Goal: Complete application form: Complete application form

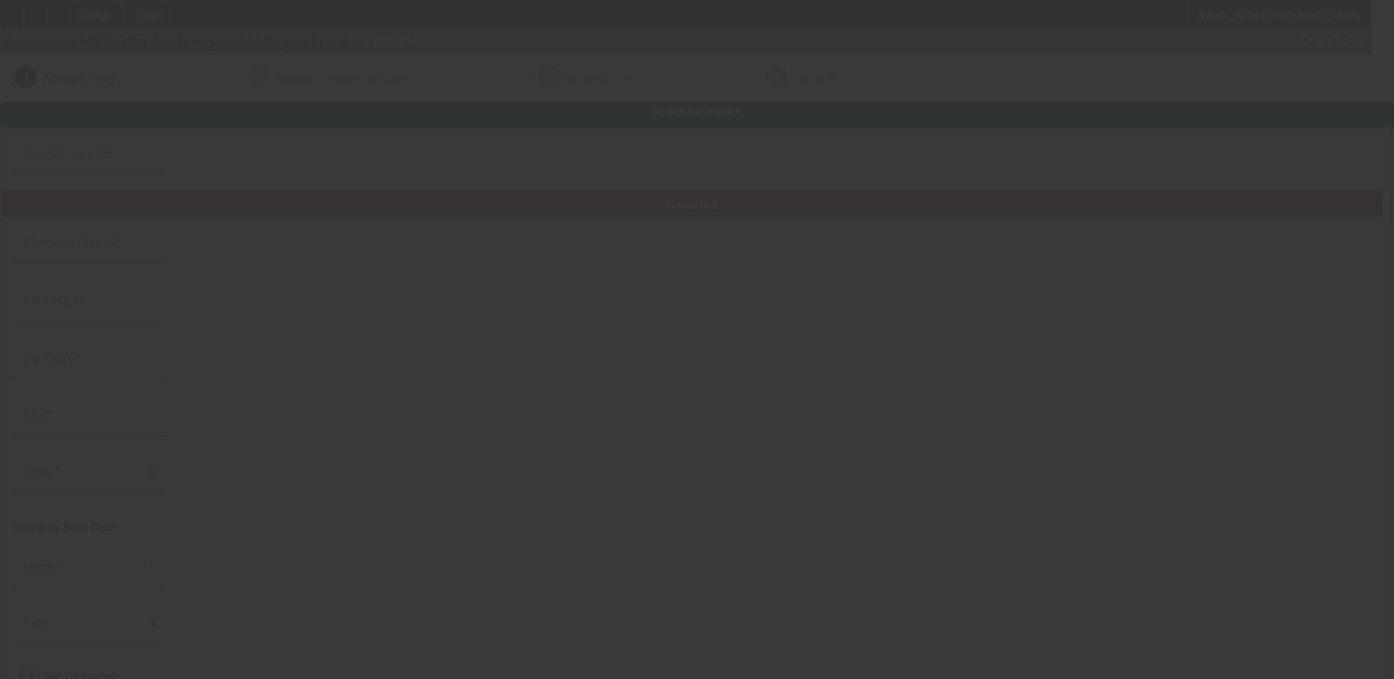
type input "T&K Towing"
type input "."
type input "[PHONE_NUMBER]"
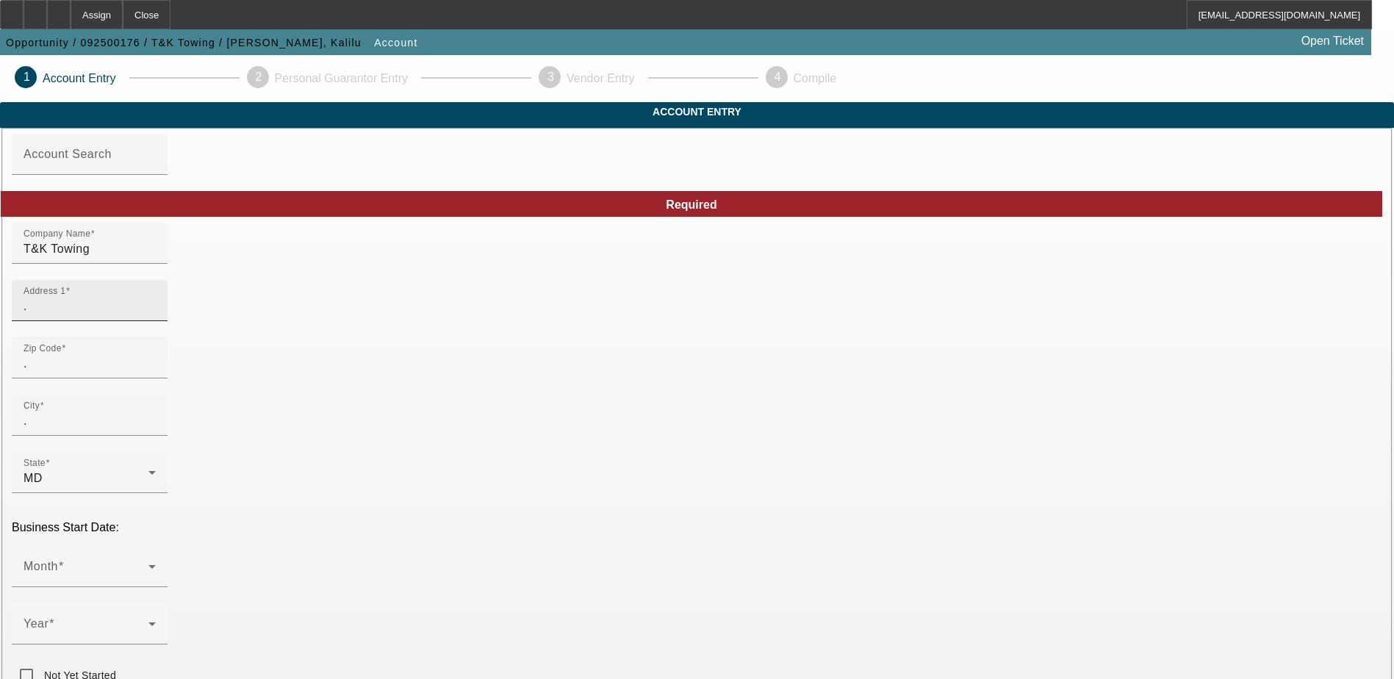
click at [156, 315] on input "." at bounding box center [90, 307] width 132 height 18
type input "[STREET_ADDRESS]"
click at [156, 375] on div "Zip Code ." at bounding box center [90, 357] width 132 height 41
type input "20706"
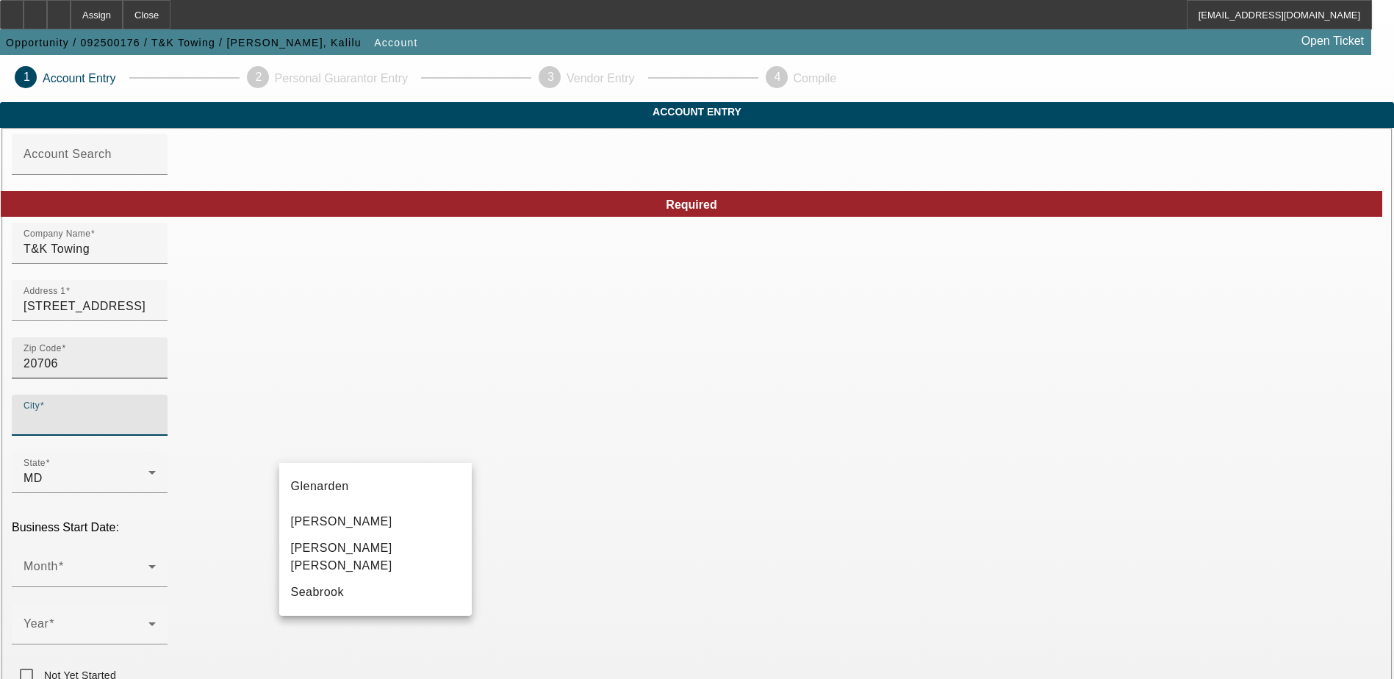
type input "Prince [PERSON_NAME]'s"
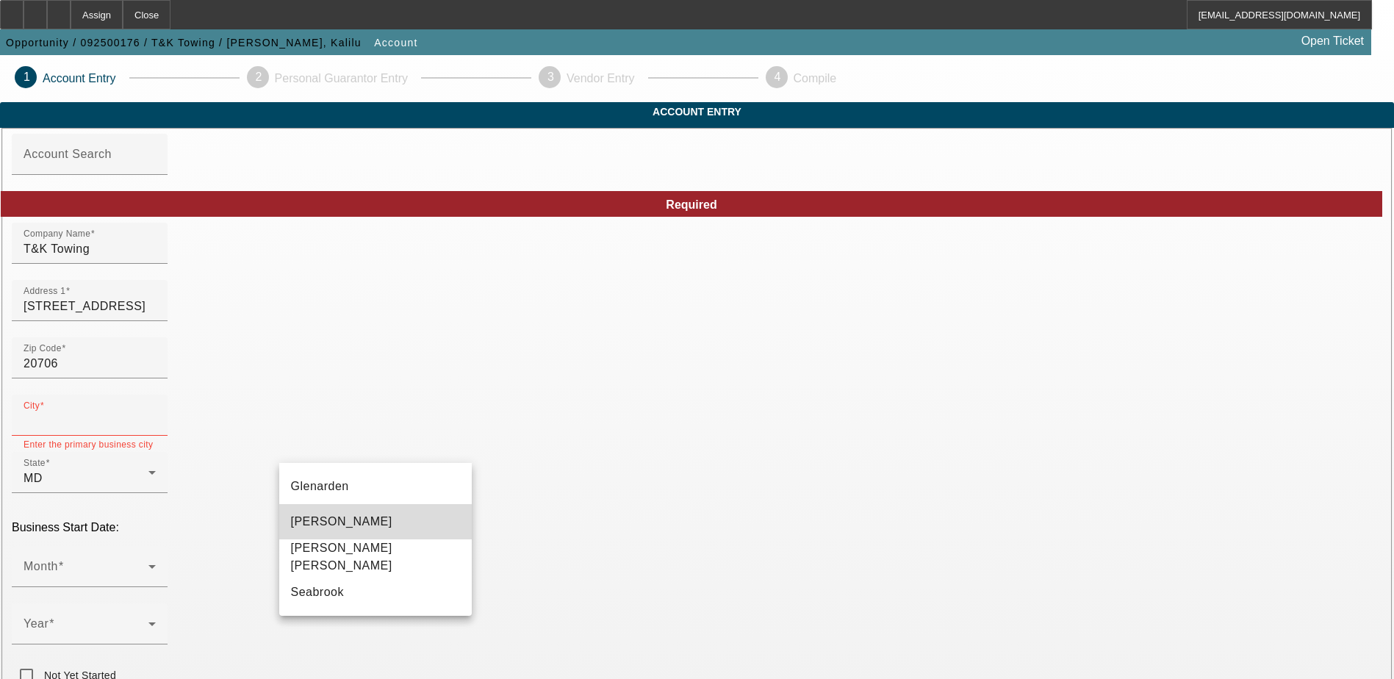
click at [350, 523] on mat-option "[PERSON_NAME]" at bounding box center [375, 521] width 193 height 35
type input "[PERSON_NAME]"
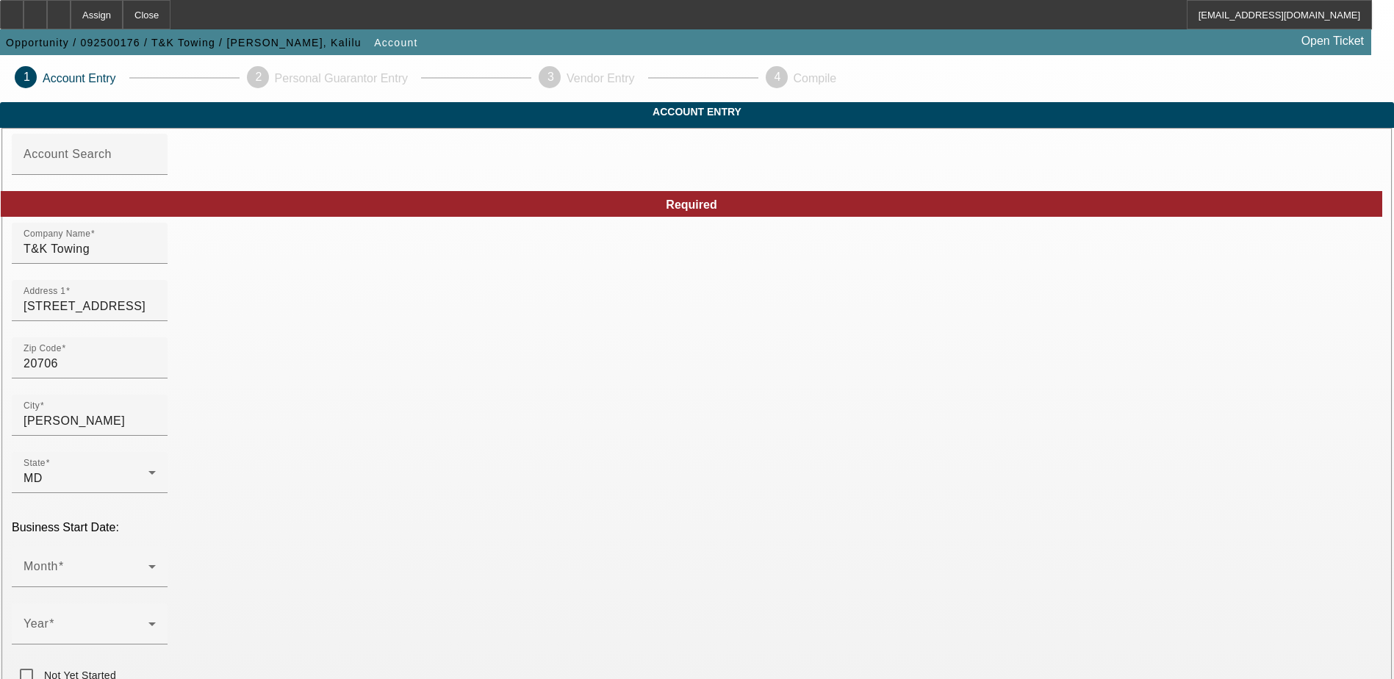
click at [564, 366] on div "Zip Code 20706" at bounding box center [697, 365] width 1370 height 57
click at [148, 564] on span at bounding box center [86, 573] width 125 height 18
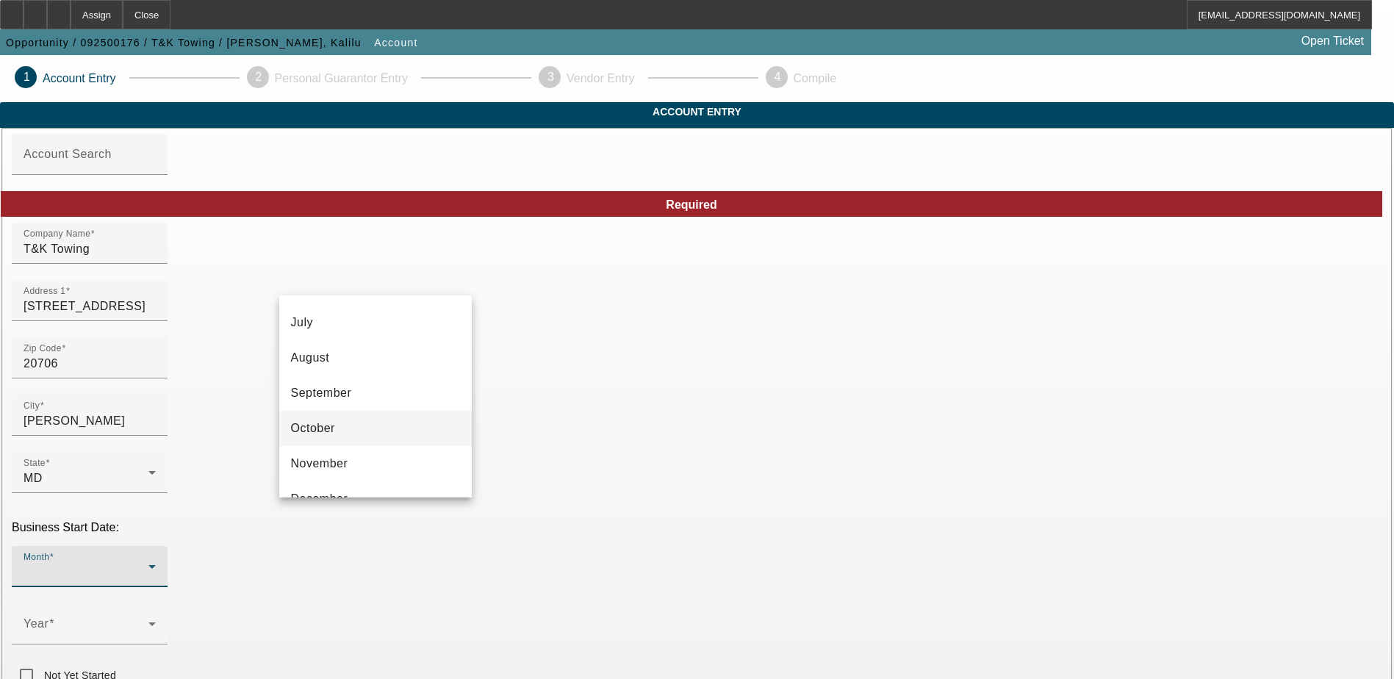
scroll to position [268, 0]
drag, startPoint x: 398, startPoint y: 375, endPoint x: 470, endPoint y: 470, distance: 118.9
click at [398, 376] on mat-option "September" at bounding box center [375, 367] width 193 height 35
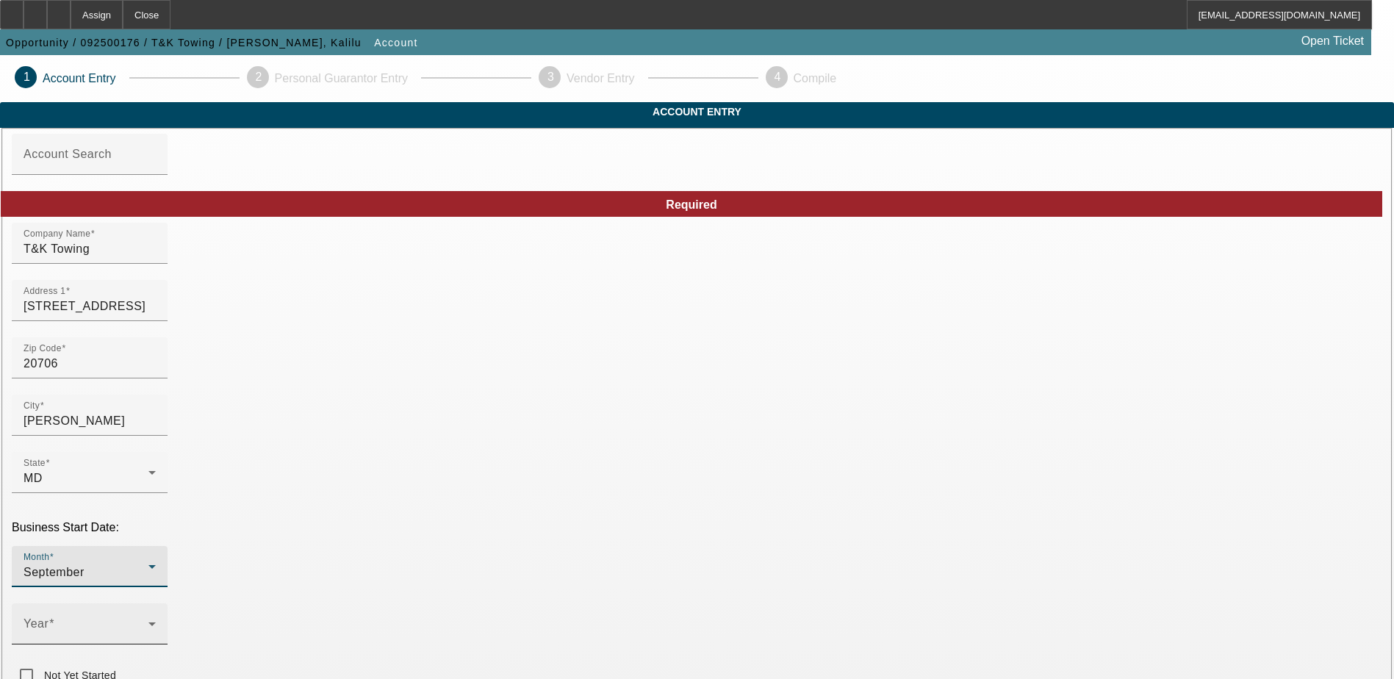
click at [156, 621] on mat-select at bounding box center [90, 630] width 132 height 18
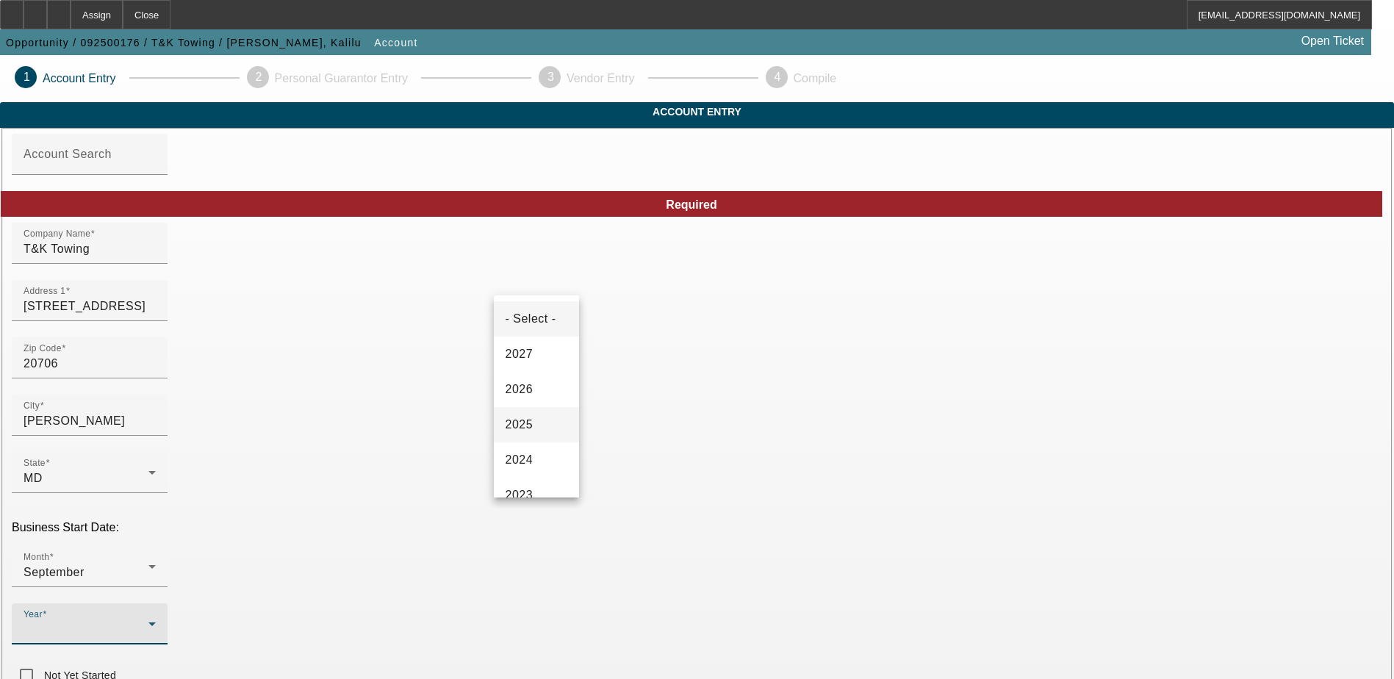
click at [533, 423] on span "2025" at bounding box center [520, 425] width 28 height 18
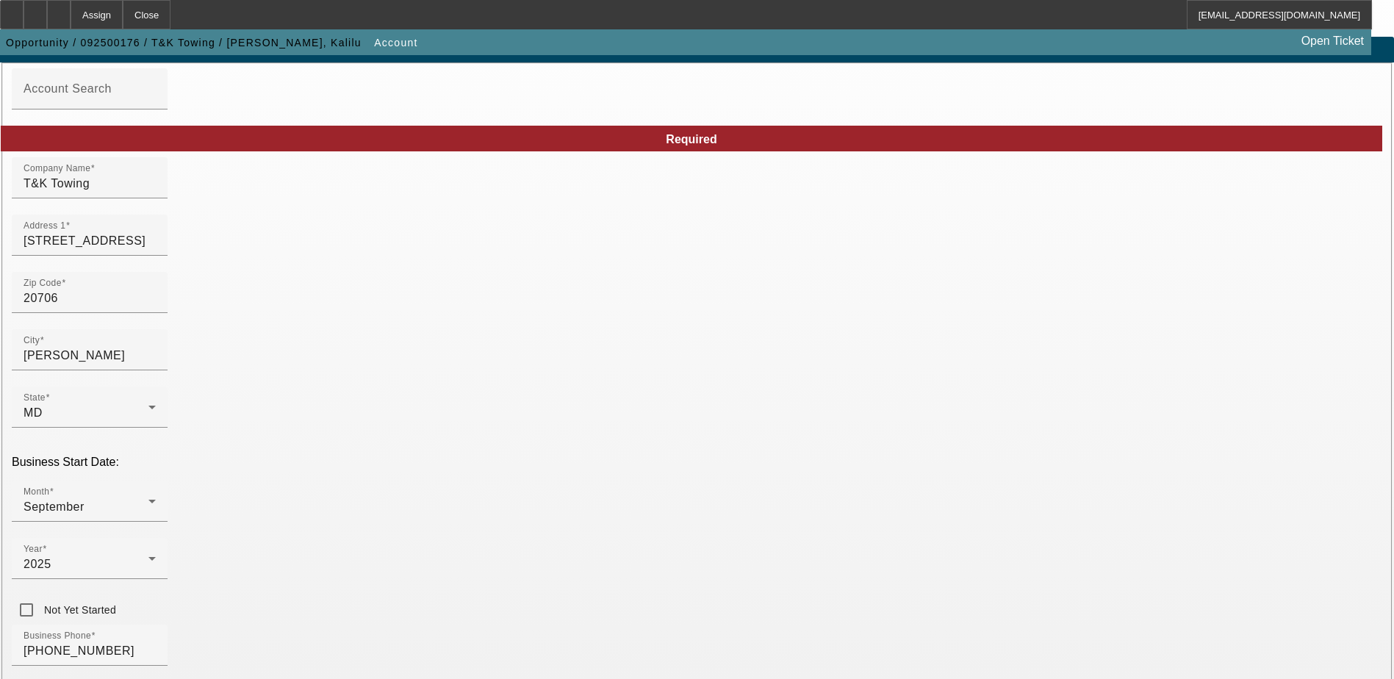
scroll to position [147, 0]
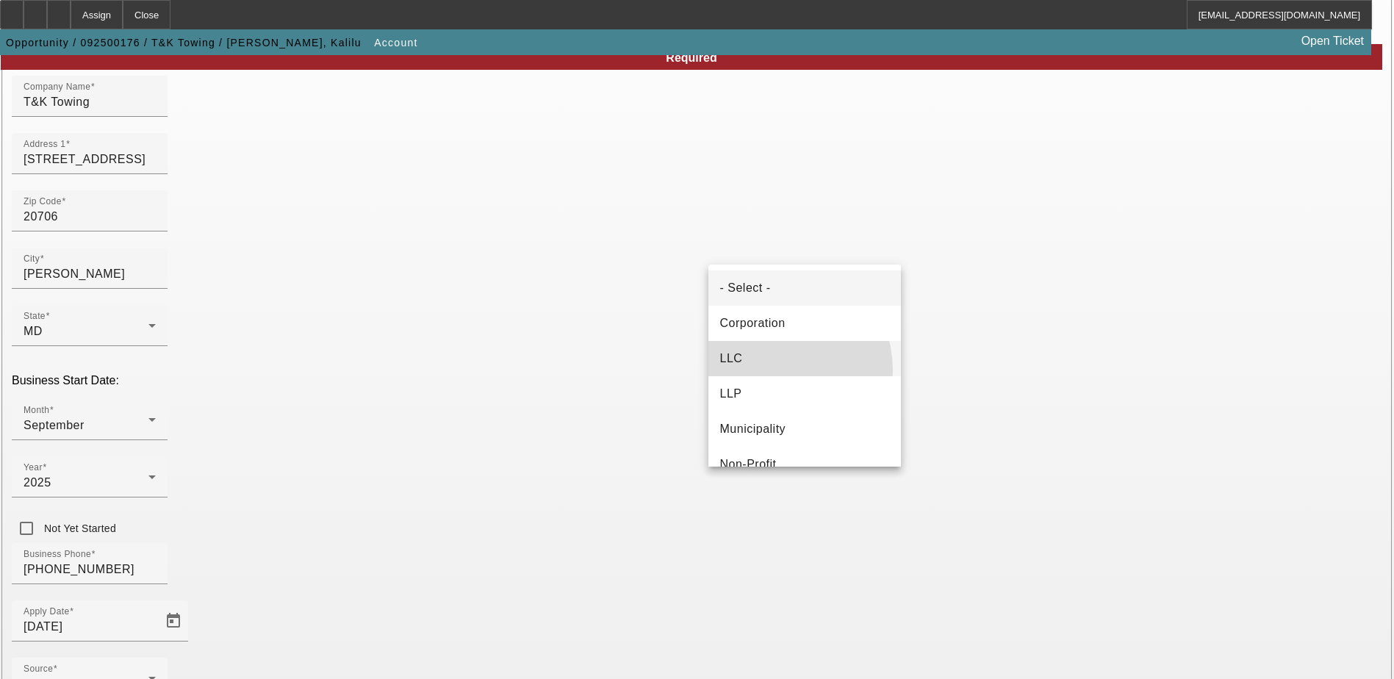
click at [766, 370] on mat-option "LLC" at bounding box center [804, 358] width 193 height 35
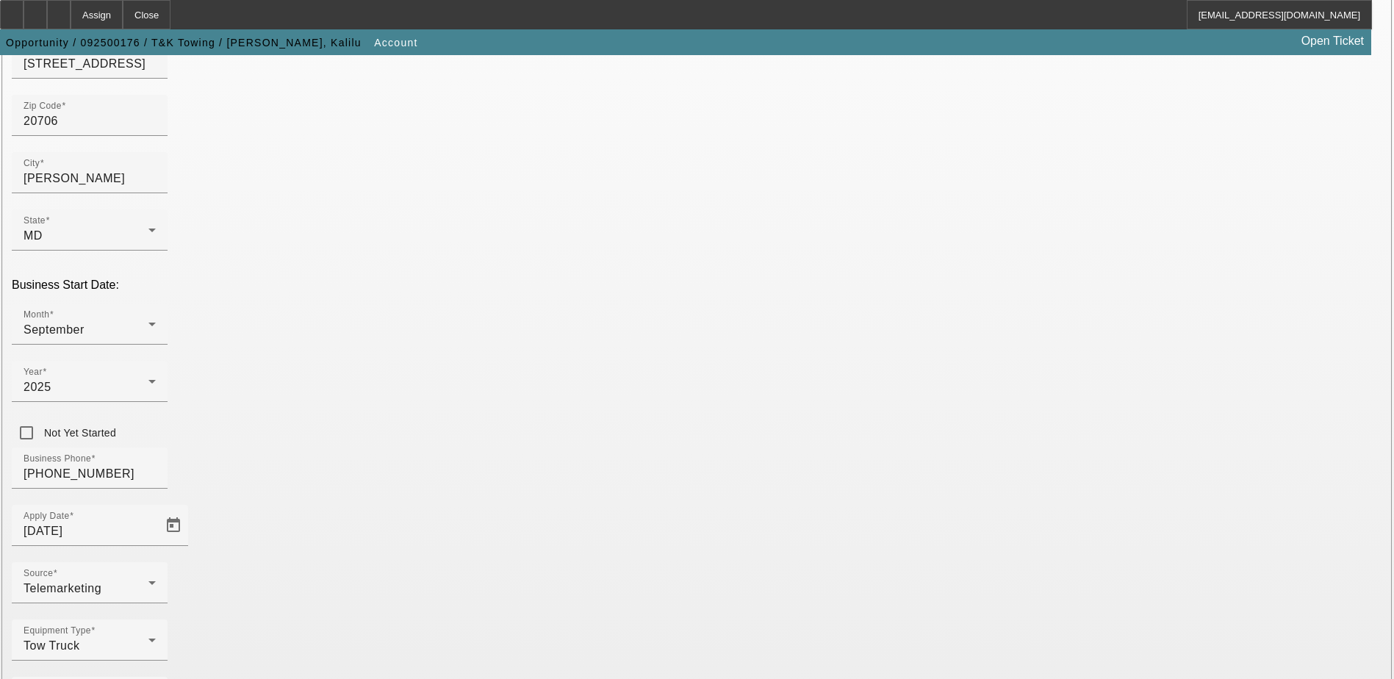
scroll to position [248, 0]
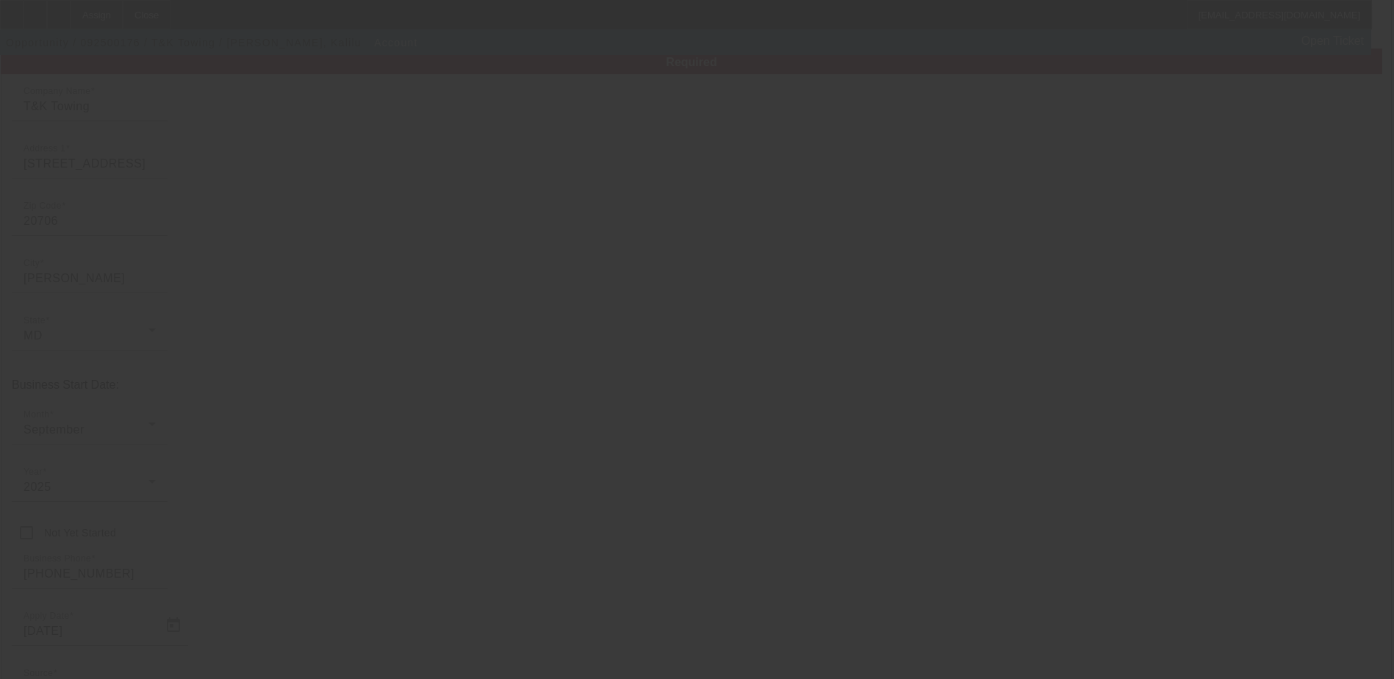
scroll to position [28, 0]
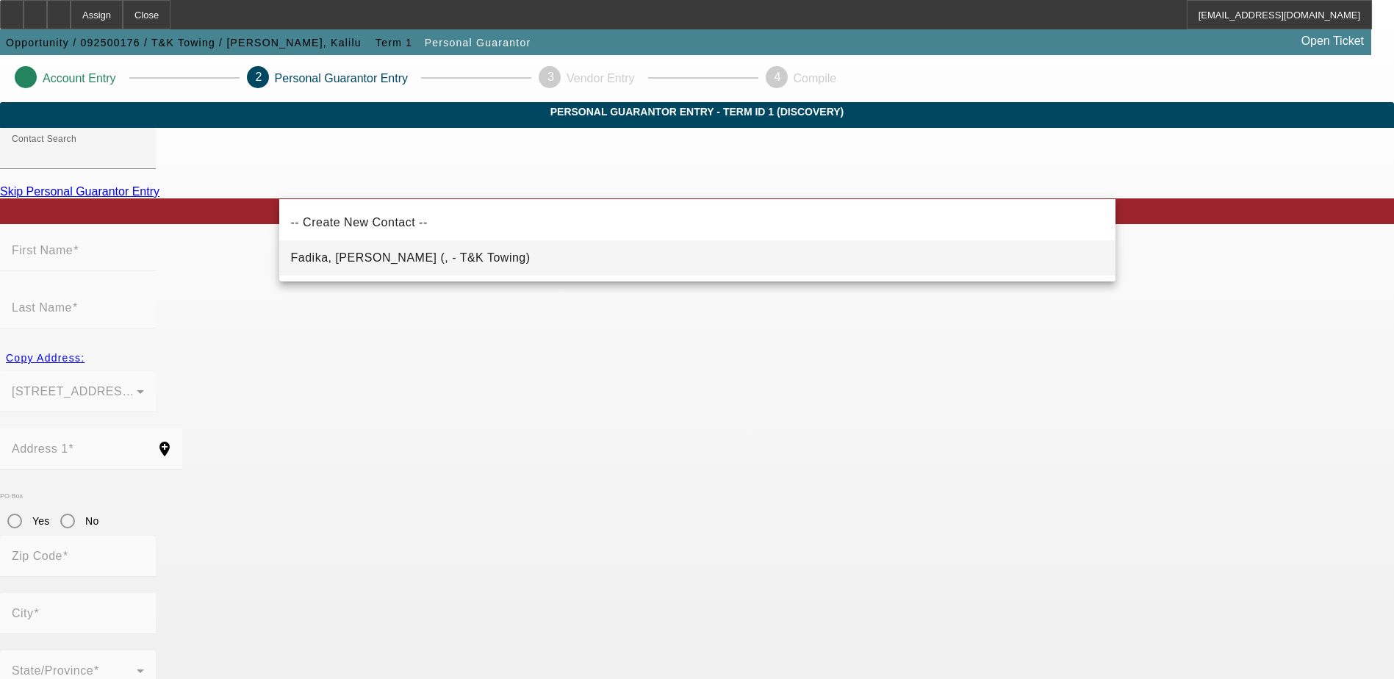
click at [346, 260] on span "Fadika, [PERSON_NAME] (, - T&K Towing)" at bounding box center [411, 257] width 240 height 12
type input "Fadika, [PERSON_NAME] (, - T&K Towing)"
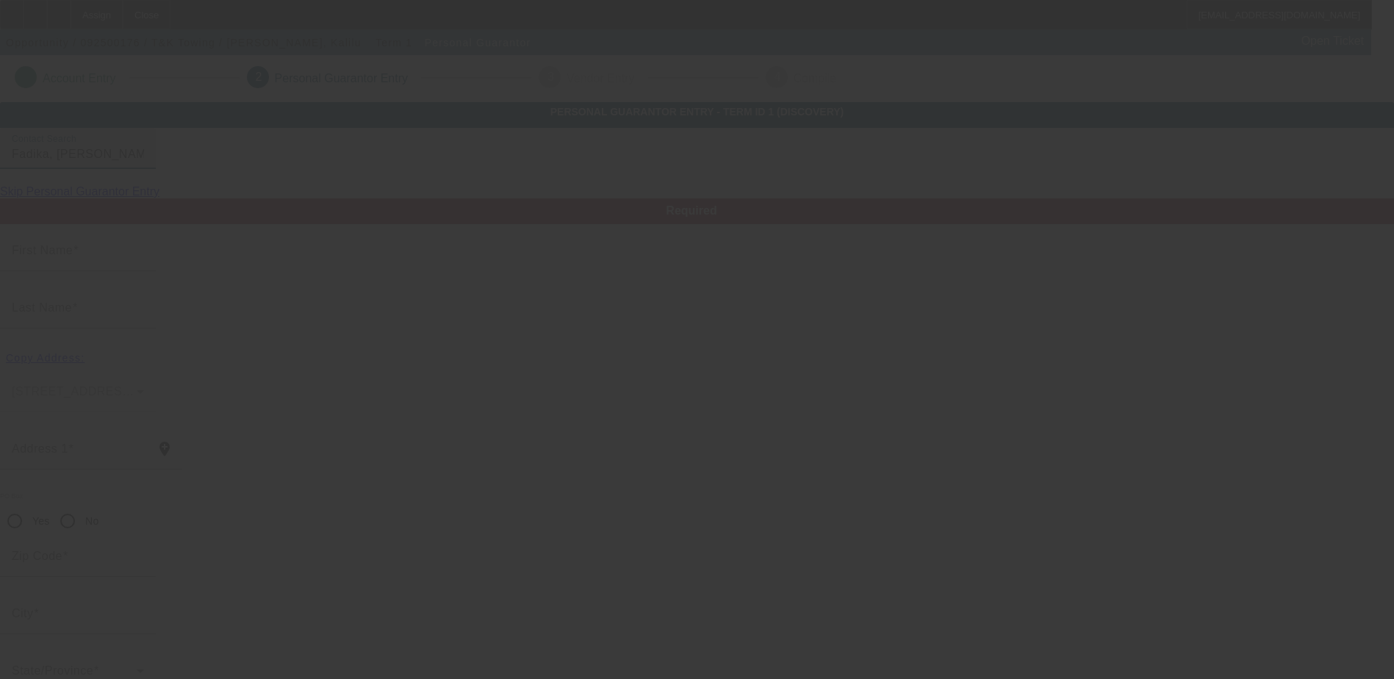
type input "Kalilu"
type input "Fadika"
radio input "true"
type input "[PHONE_NUMBER]"
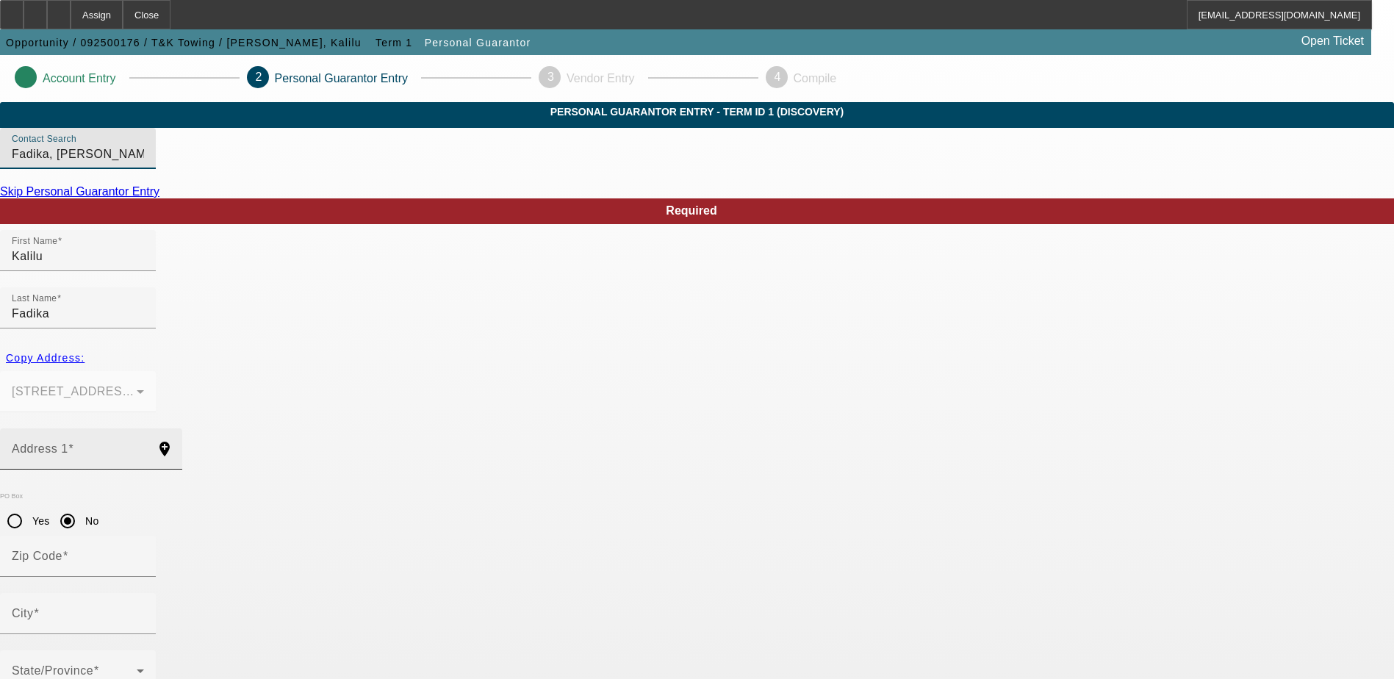
click at [144, 446] on input "Address 1" at bounding box center [78, 455] width 132 height 18
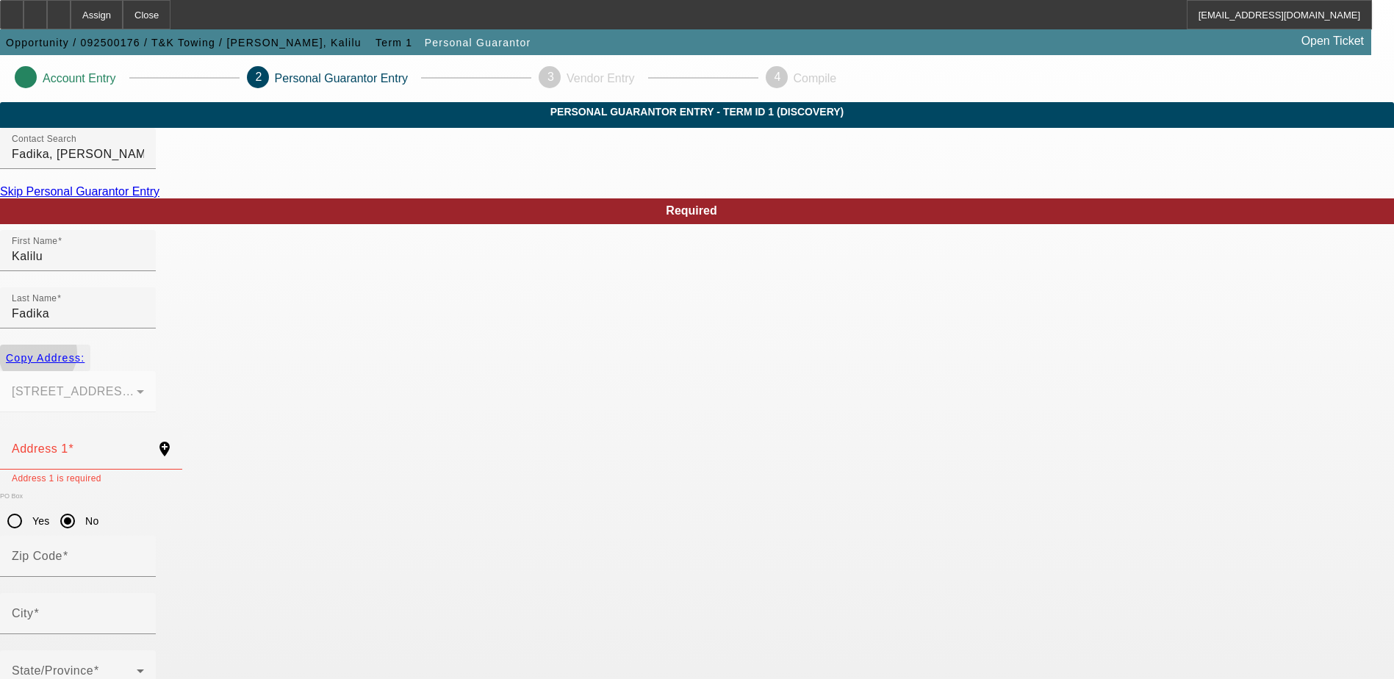
click at [85, 352] on span "Copy Address:" at bounding box center [45, 358] width 79 height 12
type input "[STREET_ADDRESS]"
radio input "false"
type input "20706"
type input "[PERSON_NAME]"
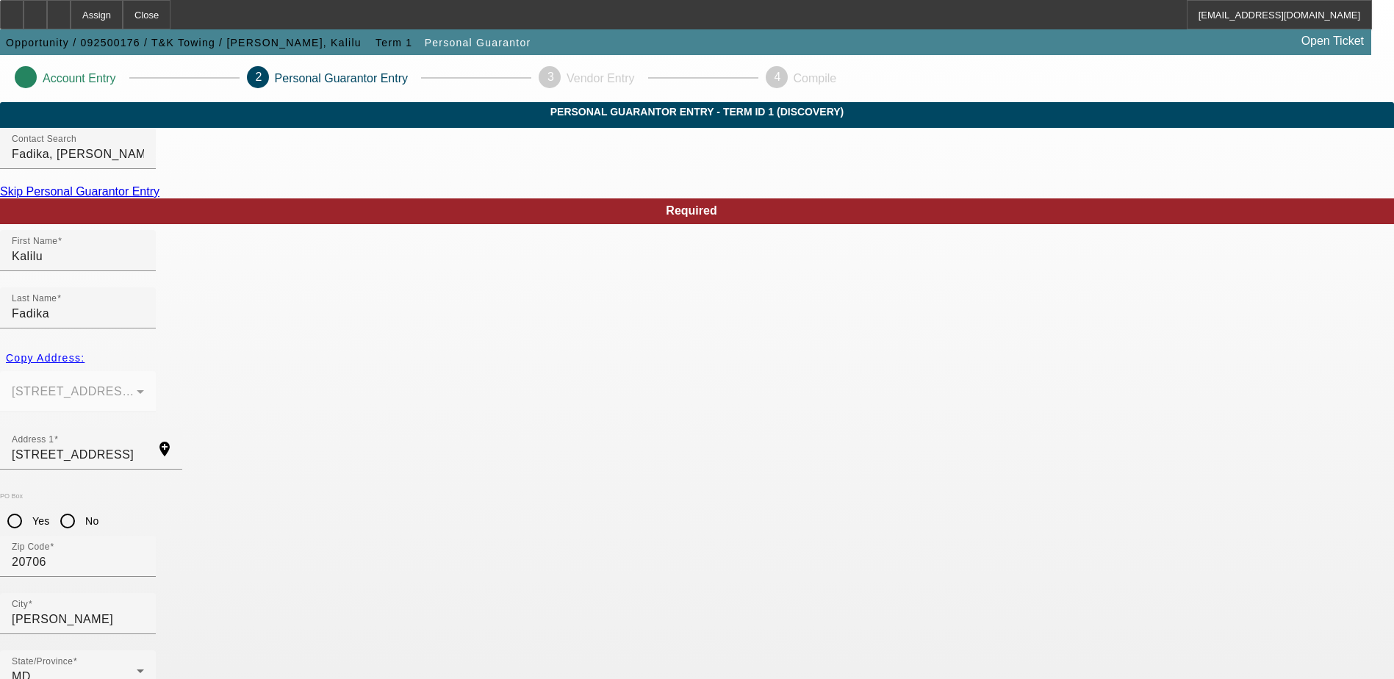
paste input "240) 472-8784"
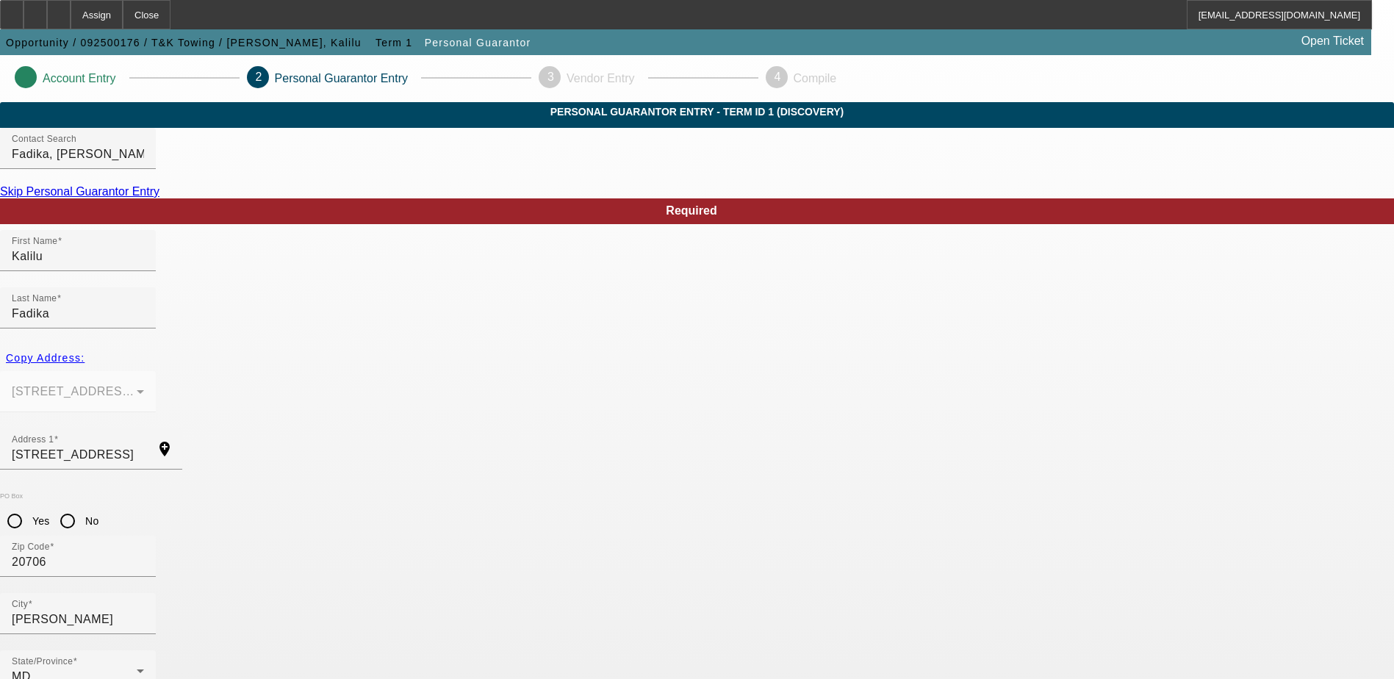
type input "[PHONE_NUMBER]"
type input "100"
drag, startPoint x: 387, startPoint y: 590, endPoint x: 235, endPoint y: 608, distance: 153.2
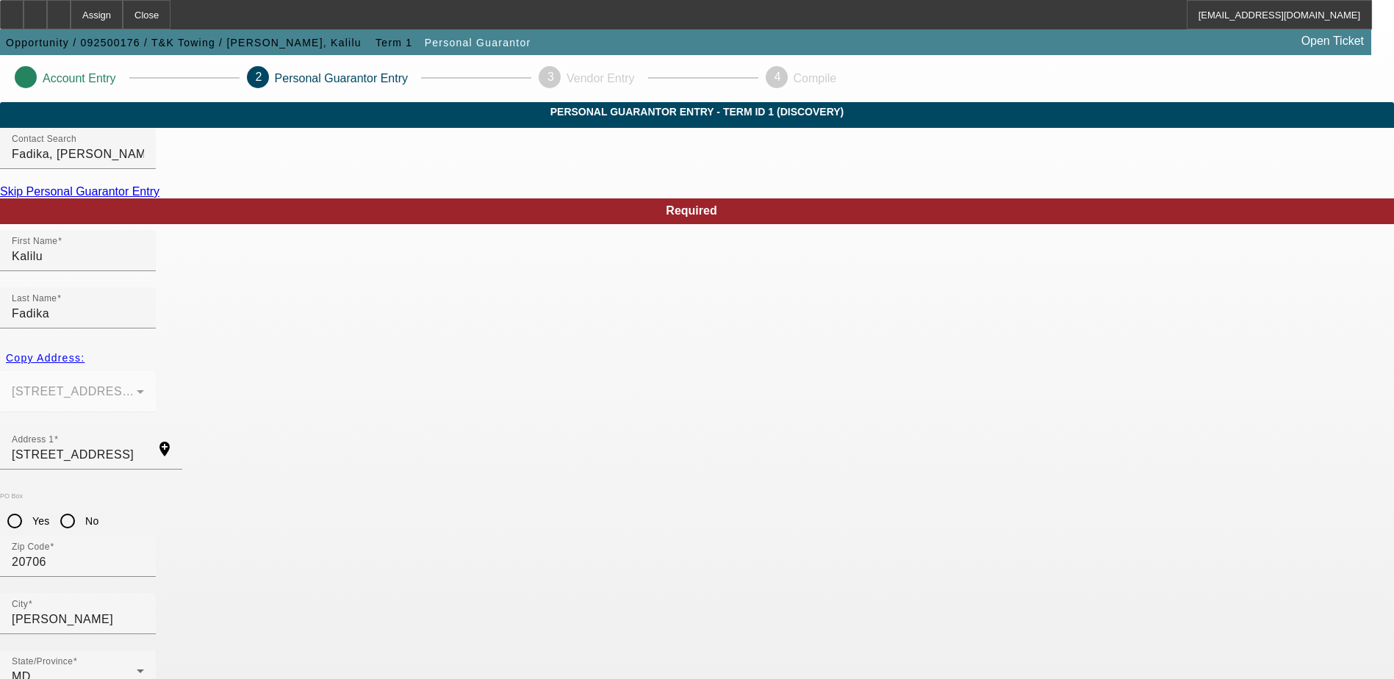
type input "[PHONE_NUMBER]"
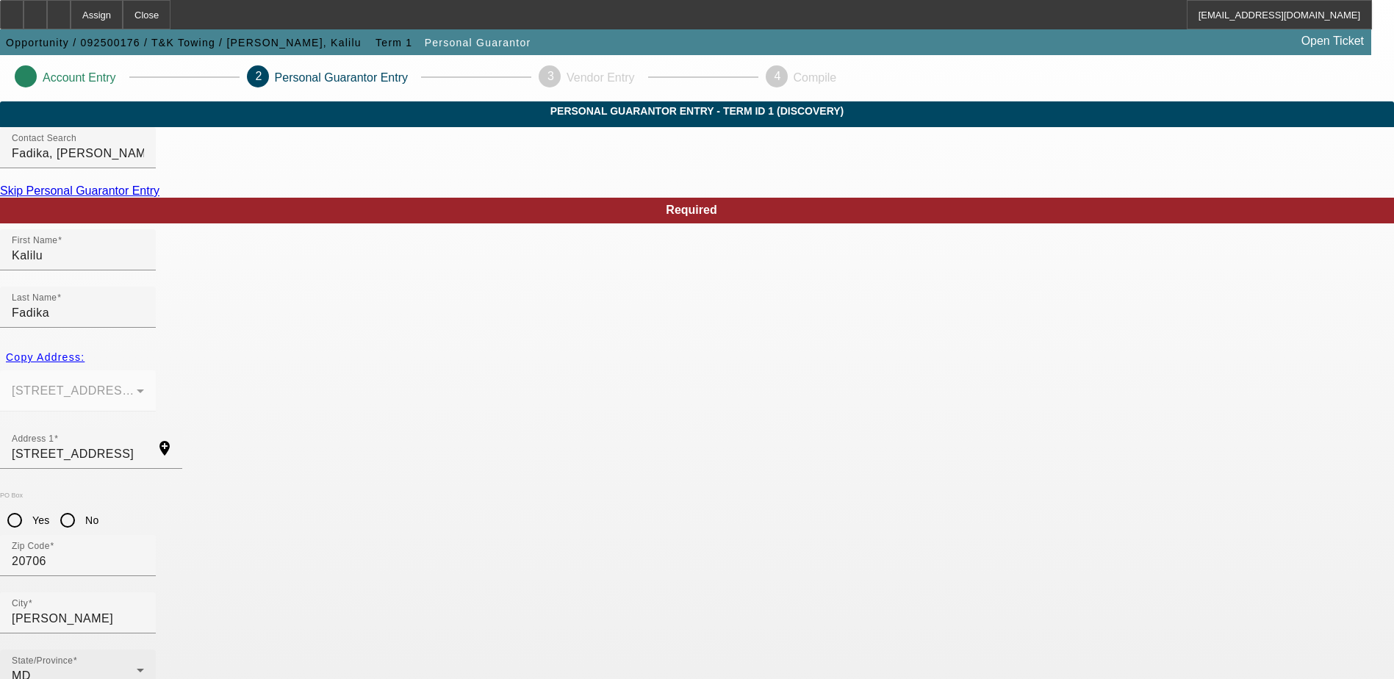
scroll to position [40, 0]
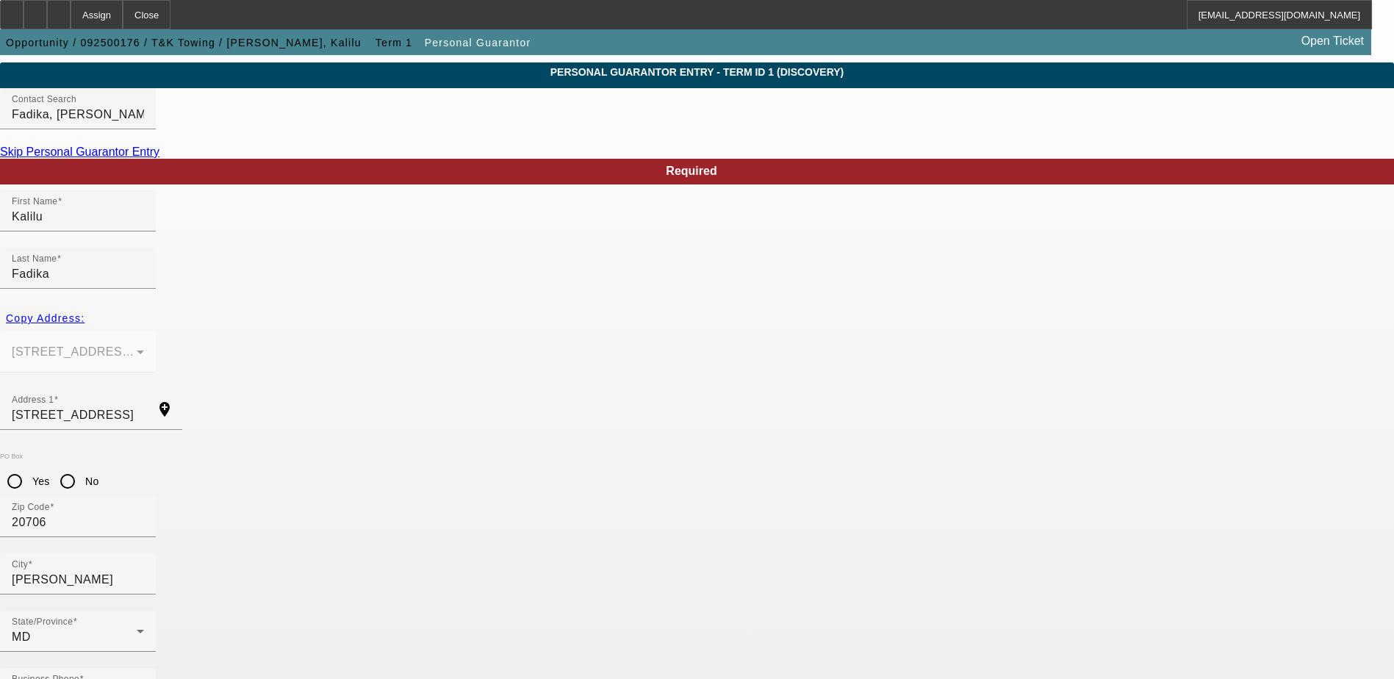
paste input "212-51-0233"
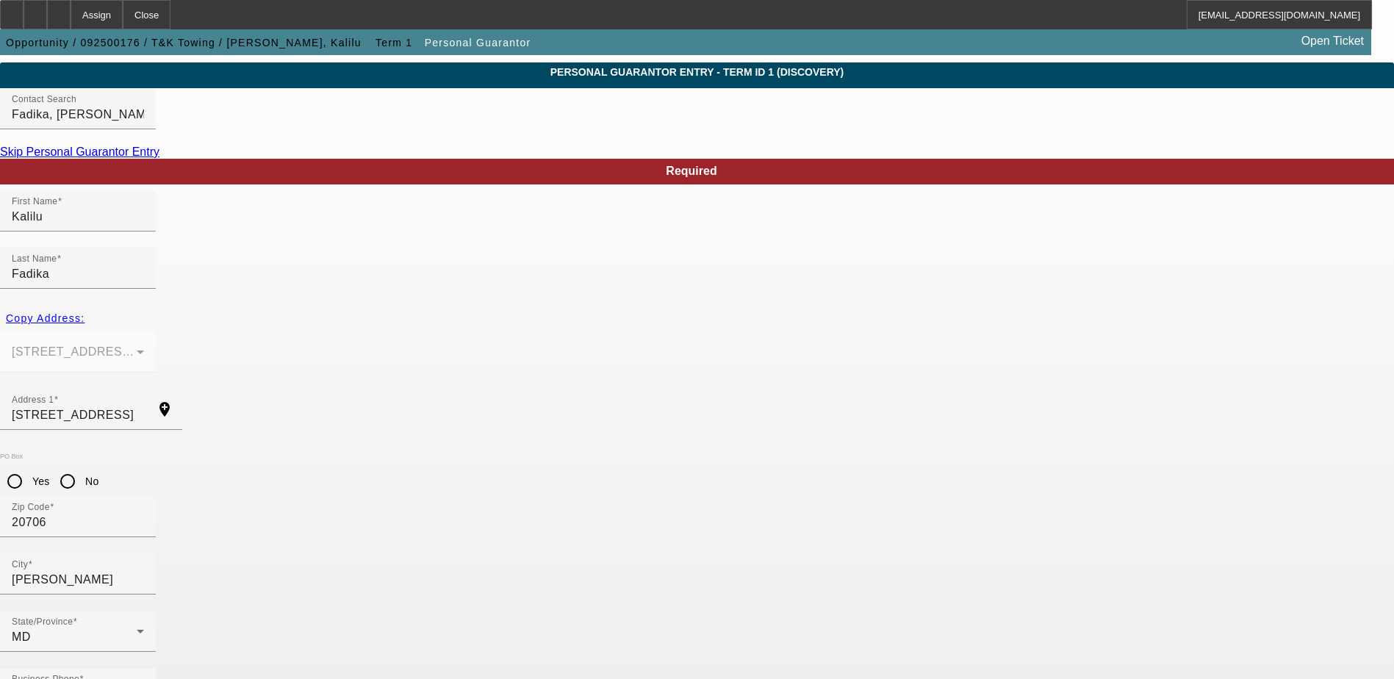
type input "212-51-0233"
drag, startPoint x: 429, startPoint y: 630, endPoint x: 472, endPoint y: 628, distance: 42.6
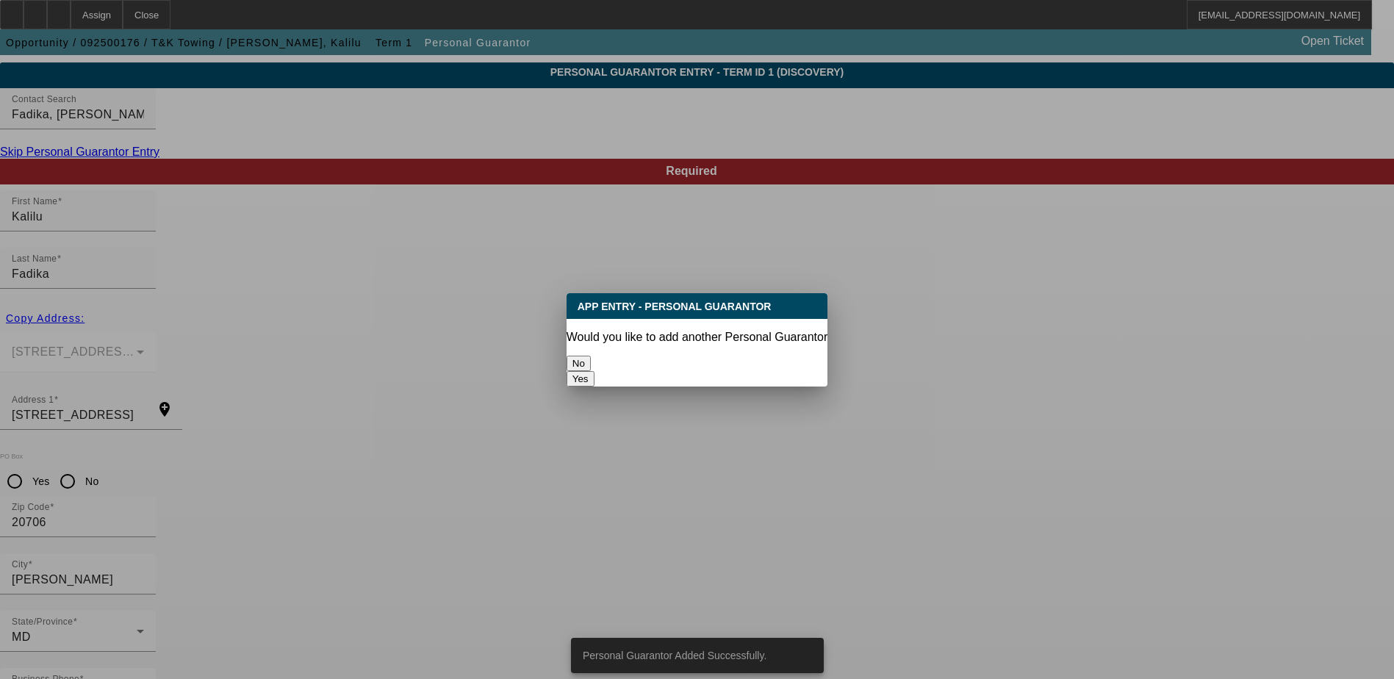
scroll to position [0, 0]
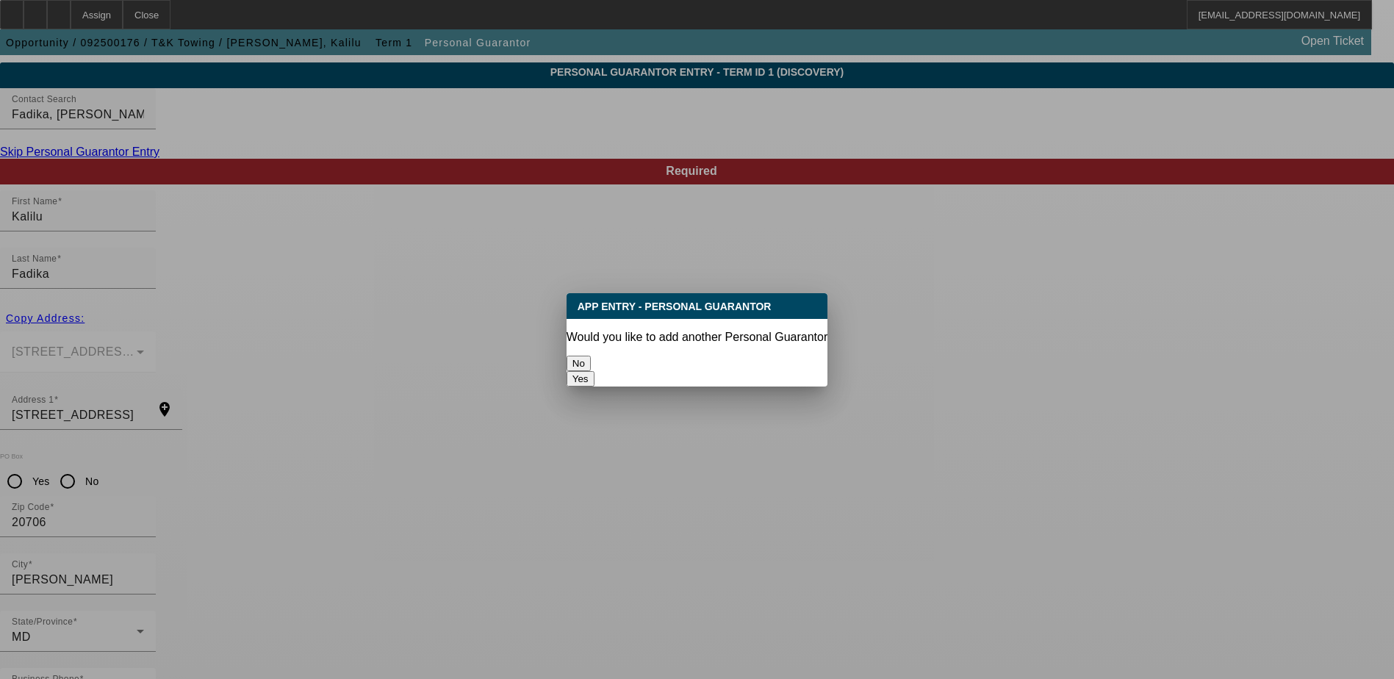
click at [403, 348] on div at bounding box center [697, 339] width 1394 height 679
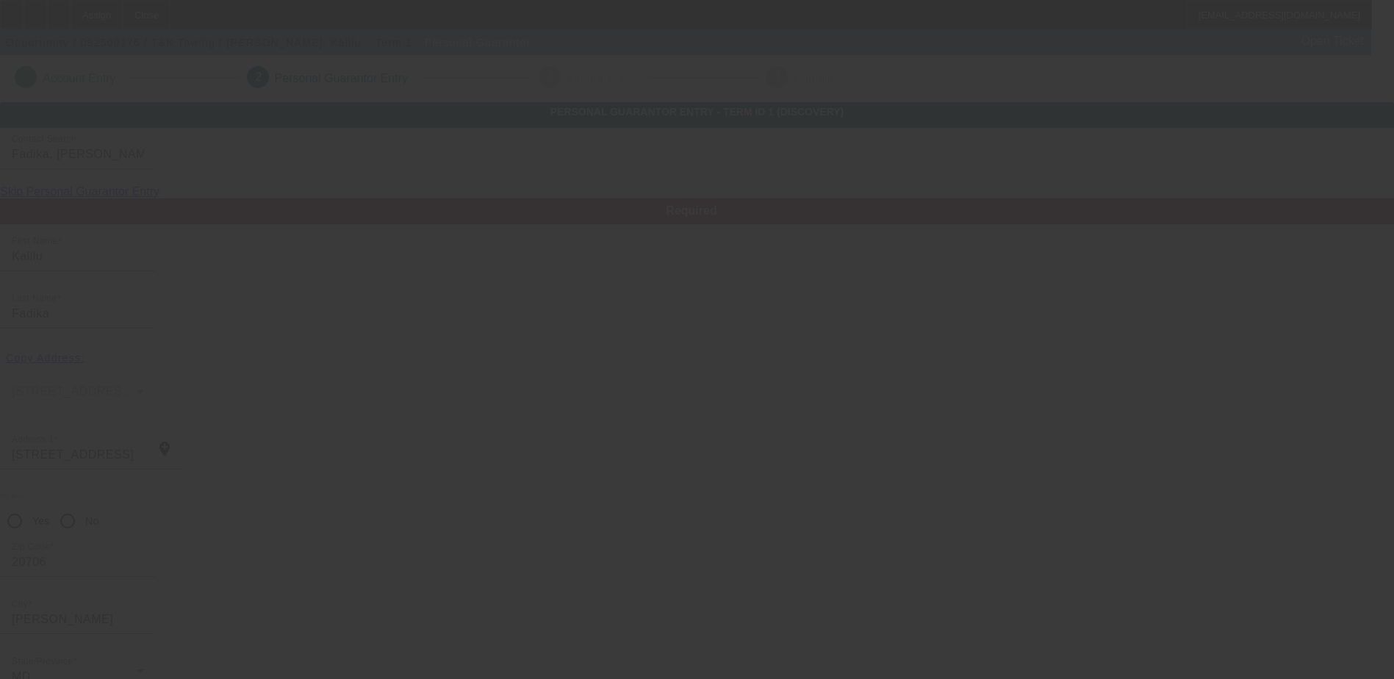
scroll to position [40, 0]
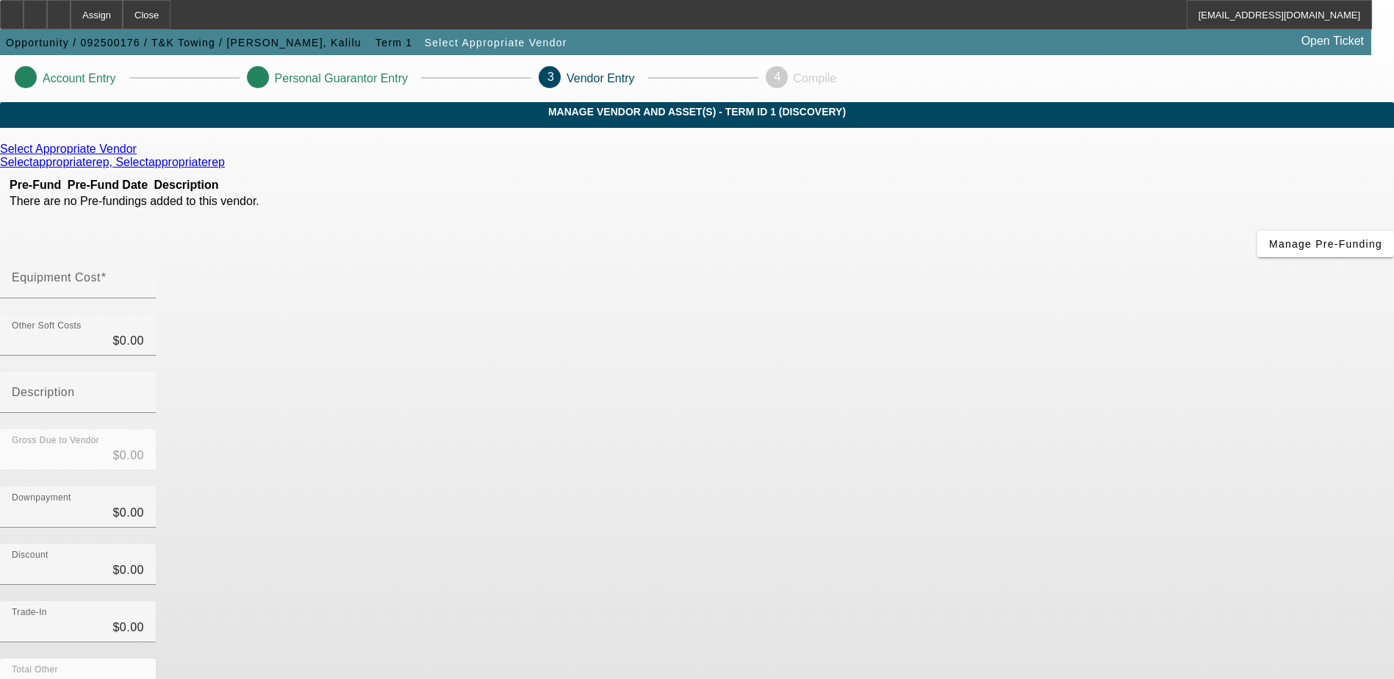
click at [253, 79] on icon at bounding box center [253, 77] width 0 height 12
click at [140, 155] on icon at bounding box center [140, 149] width 0 height 12
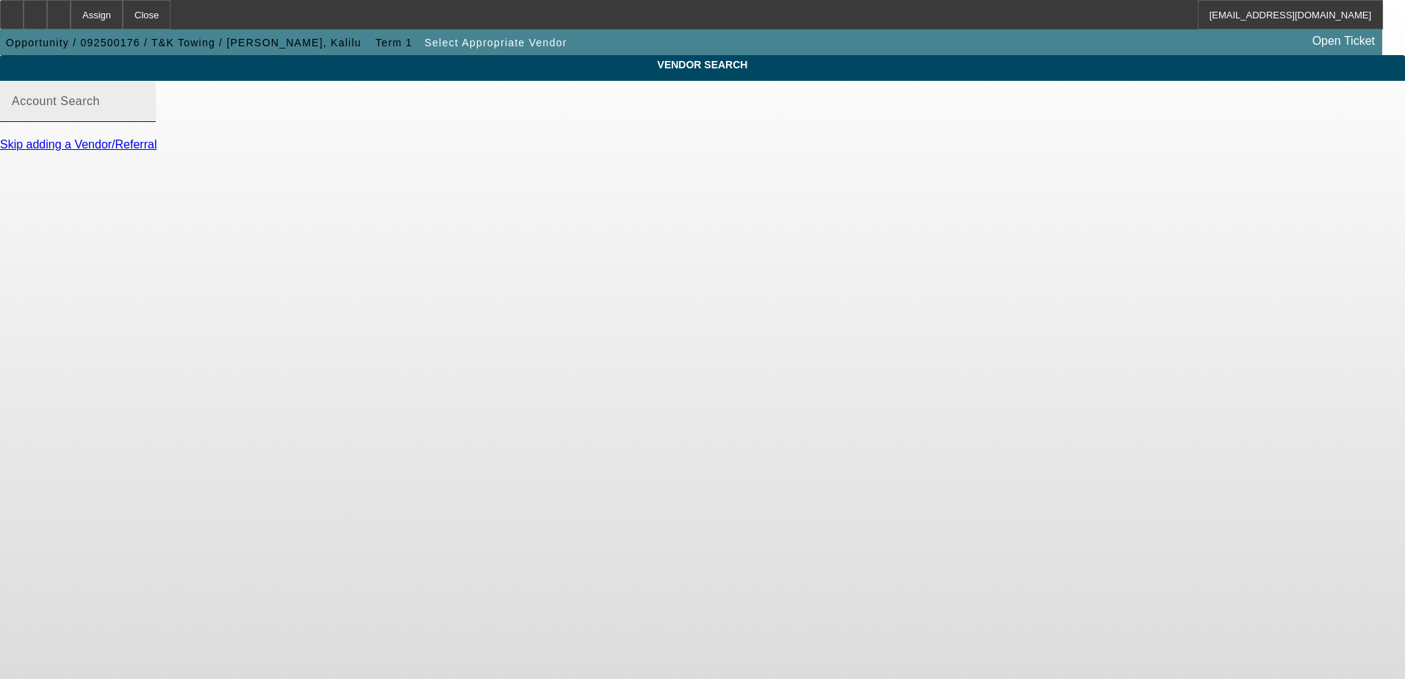
click at [144, 115] on input "Account Search" at bounding box center [78, 107] width 132 height 18
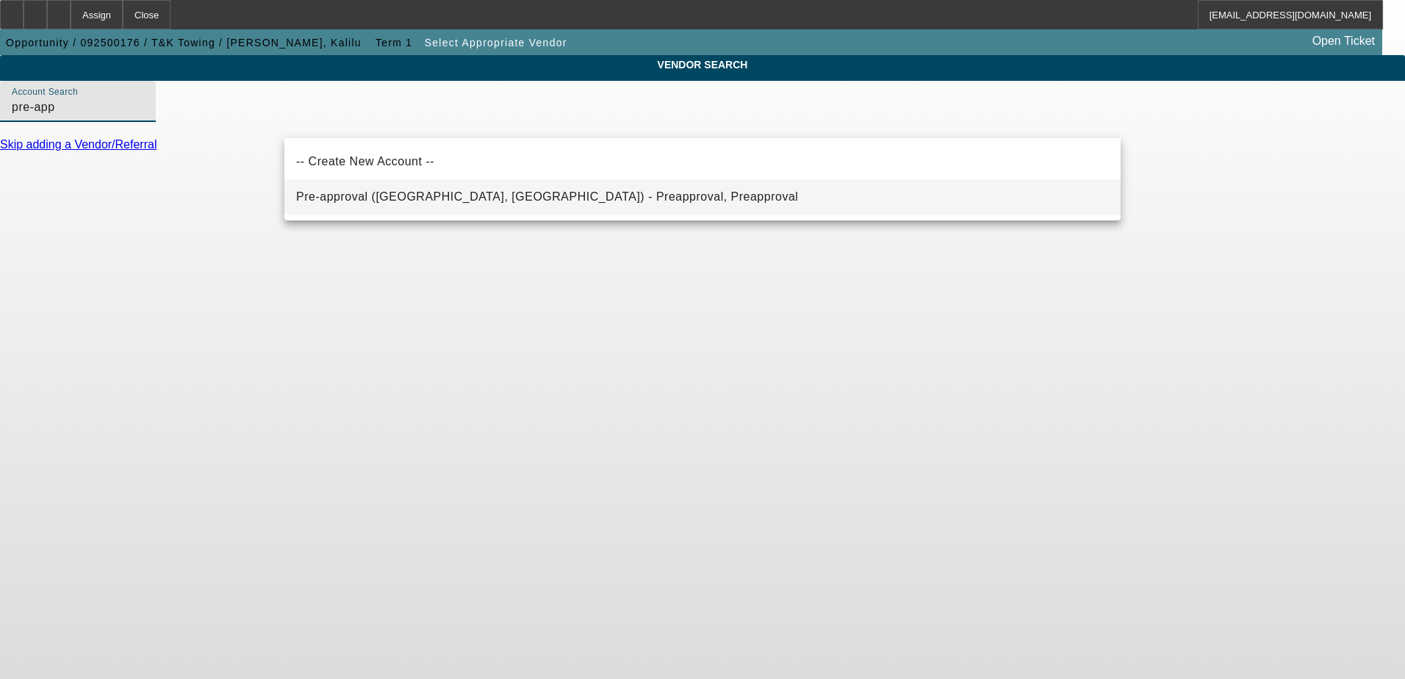
click at [355, 212] on mat-option "Pre-approval ([GEOGRAPHIC_DATA], [GEOGRAPHIC_DATA]) - Preapproval, Preapproval" at bounding box center [702, 196] width 836 height 35
type input "Pre-approval ([GEOGRAPHIC_DATA], [GEOGRAPHIC_DATA]) - Preapproval, Preapproval"
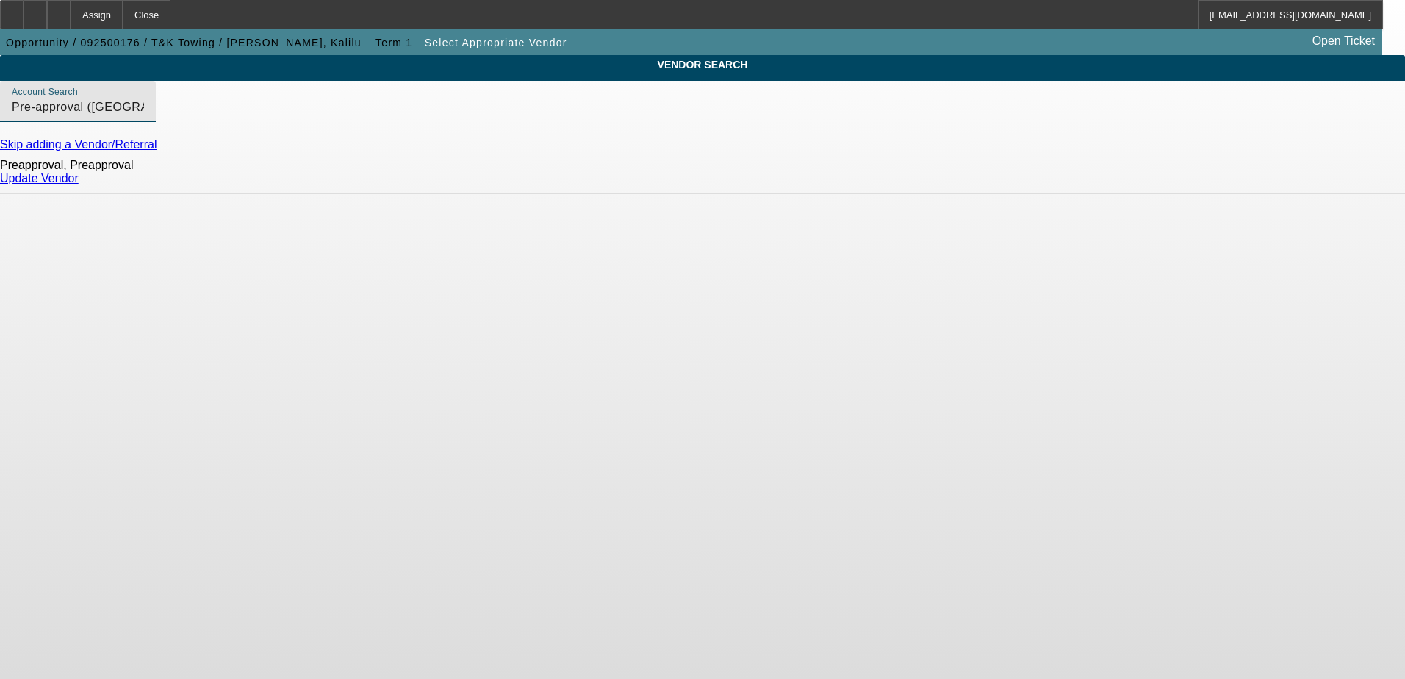
click at [79, 184] on link "Update Vendor" at bounding box center [39, 178] width 79 height 12
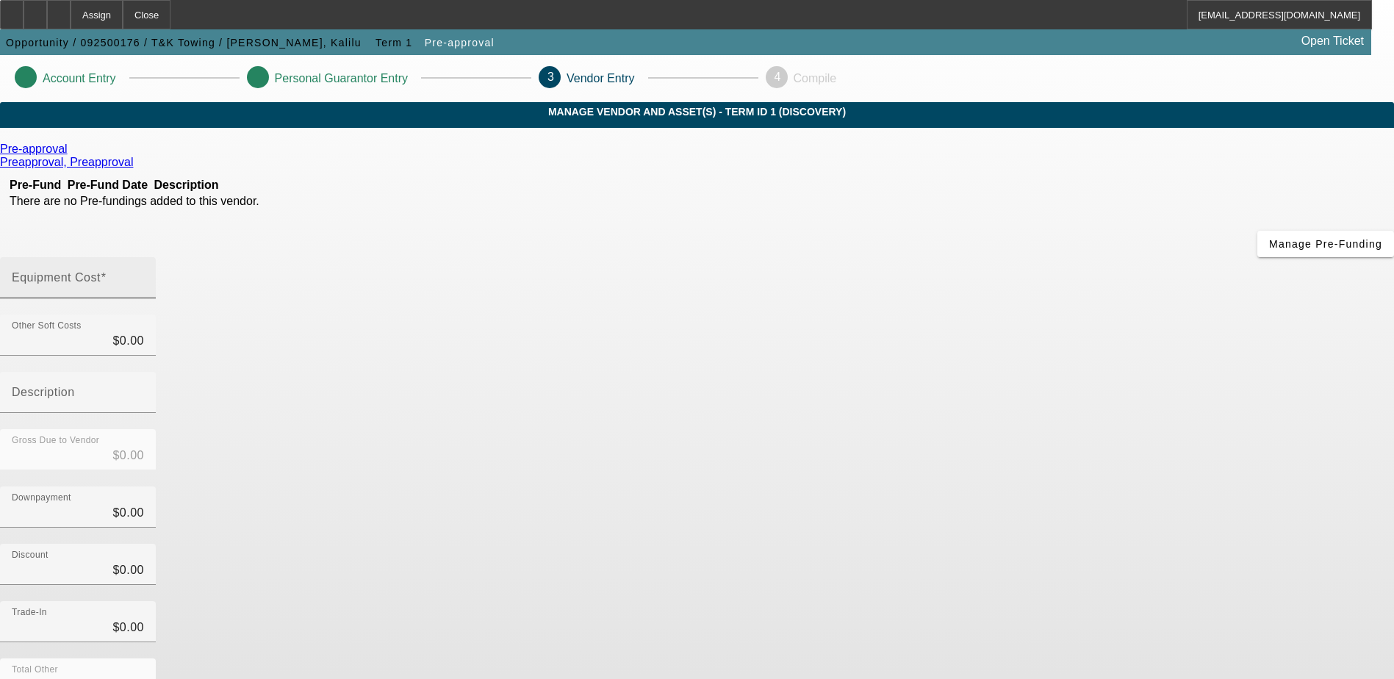
click at [101, 271] on mat-label "Equipment Cost" at bounding box center [56, 277] width 89 height 12
click at [144, 275] on input "Equipment Cost" at bounding box center [78, 284] width 132 height 18
type input "5"
type input "$5.00"
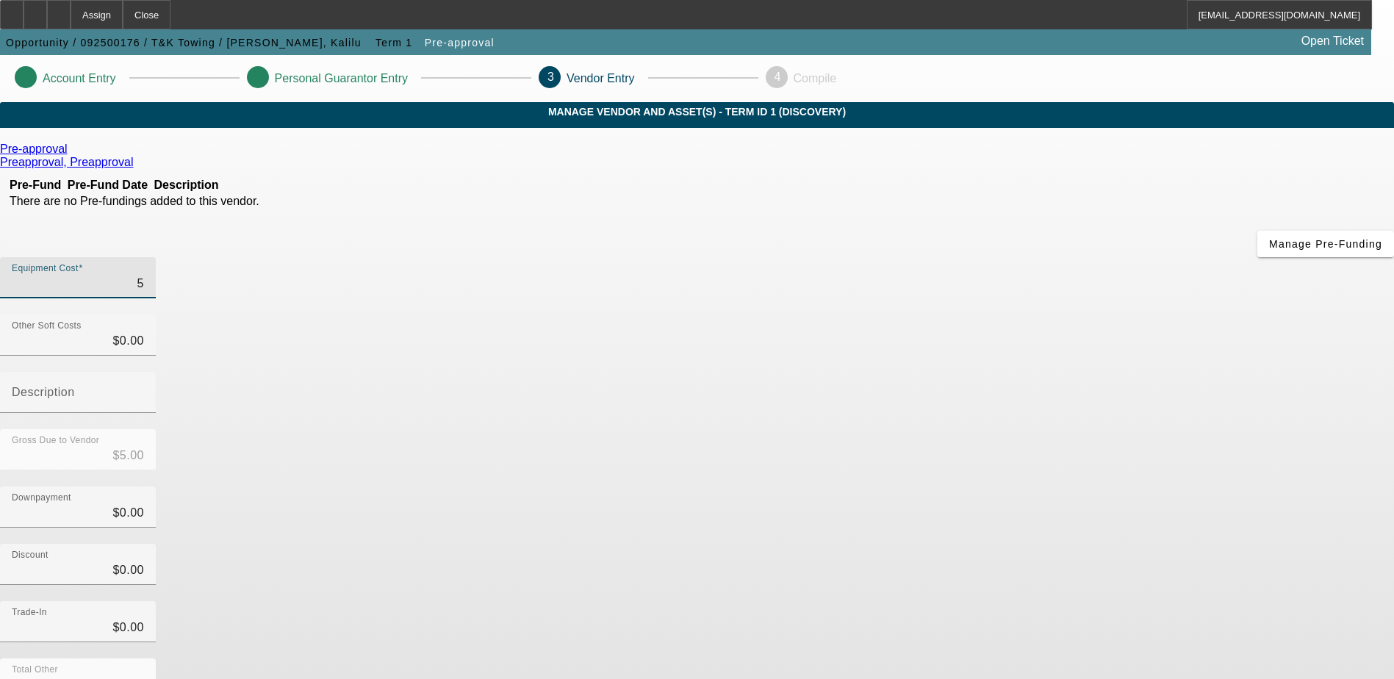
type input "50"
type input "$50.00"
type input "500"
type input "$500.00"
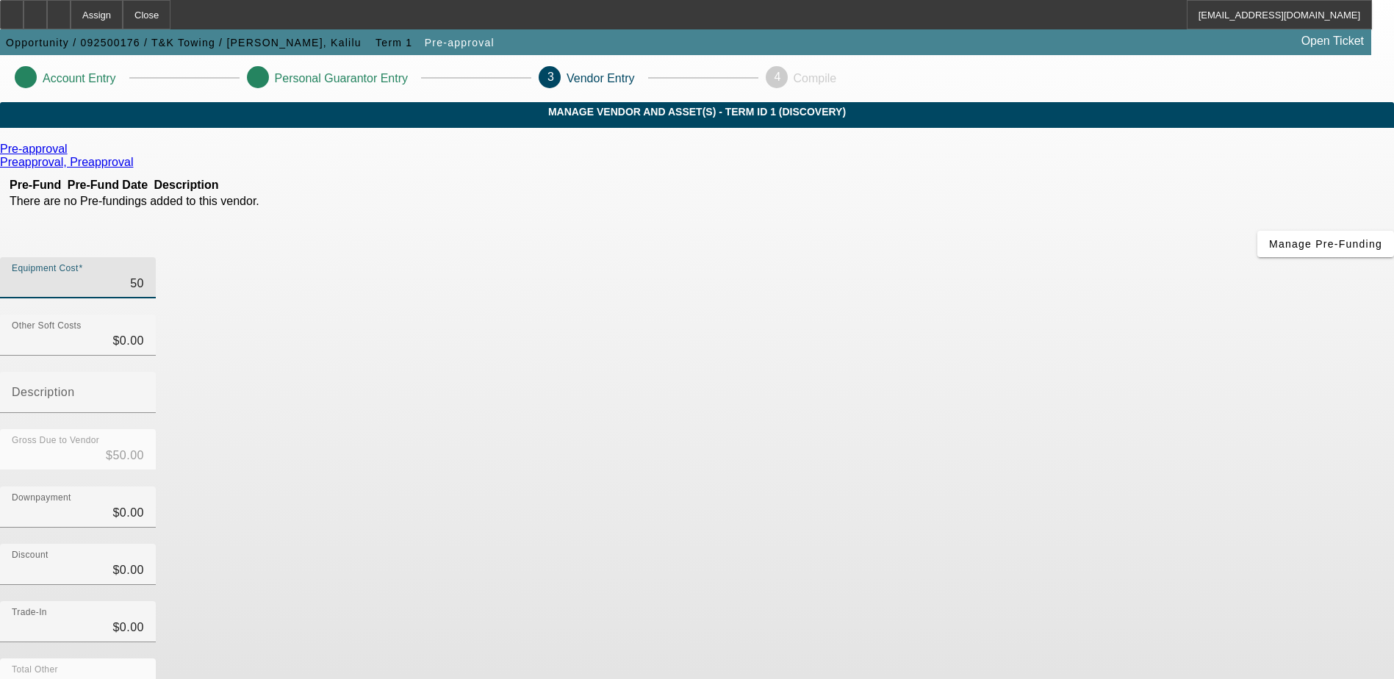
type input "$500.00"
type input "5000"
type input "$5,000.00"
type input "50000"
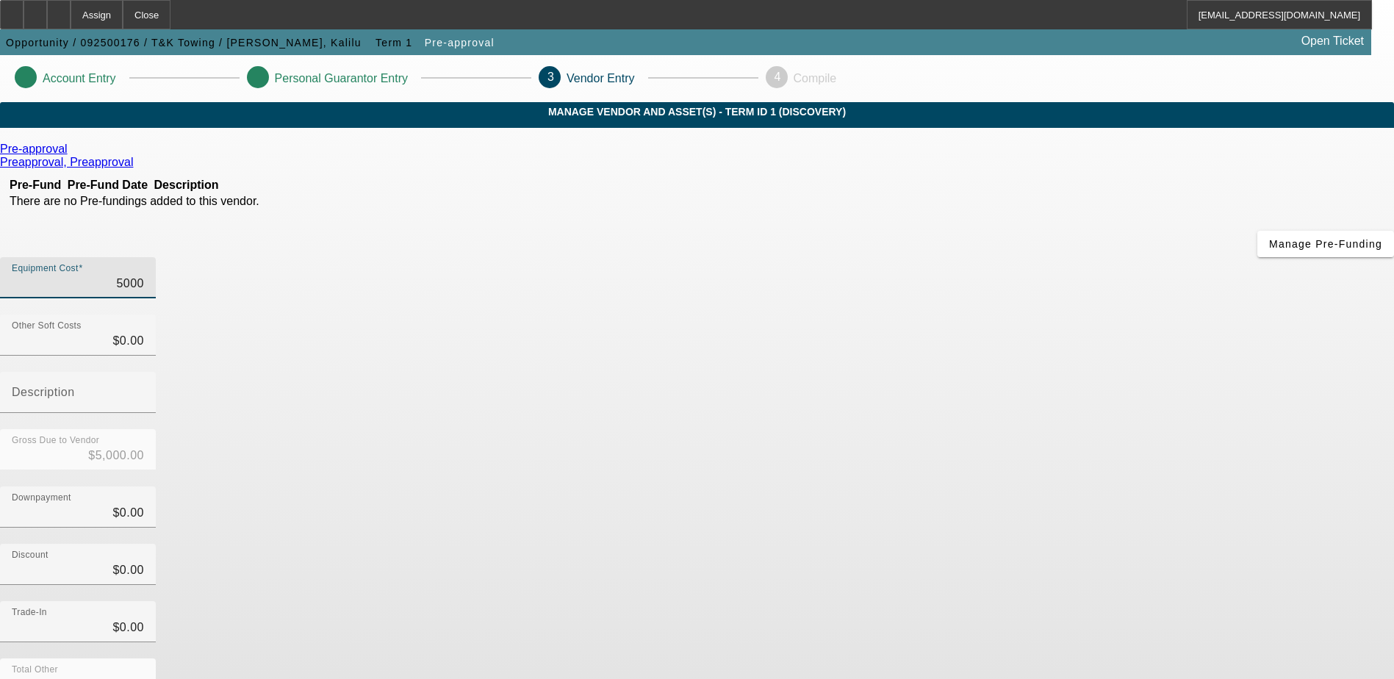
type input "$50,000.00"
click at [1005, 544] on div "Discount $0.00" at bounding box center [697, 572] width 1394 height 57
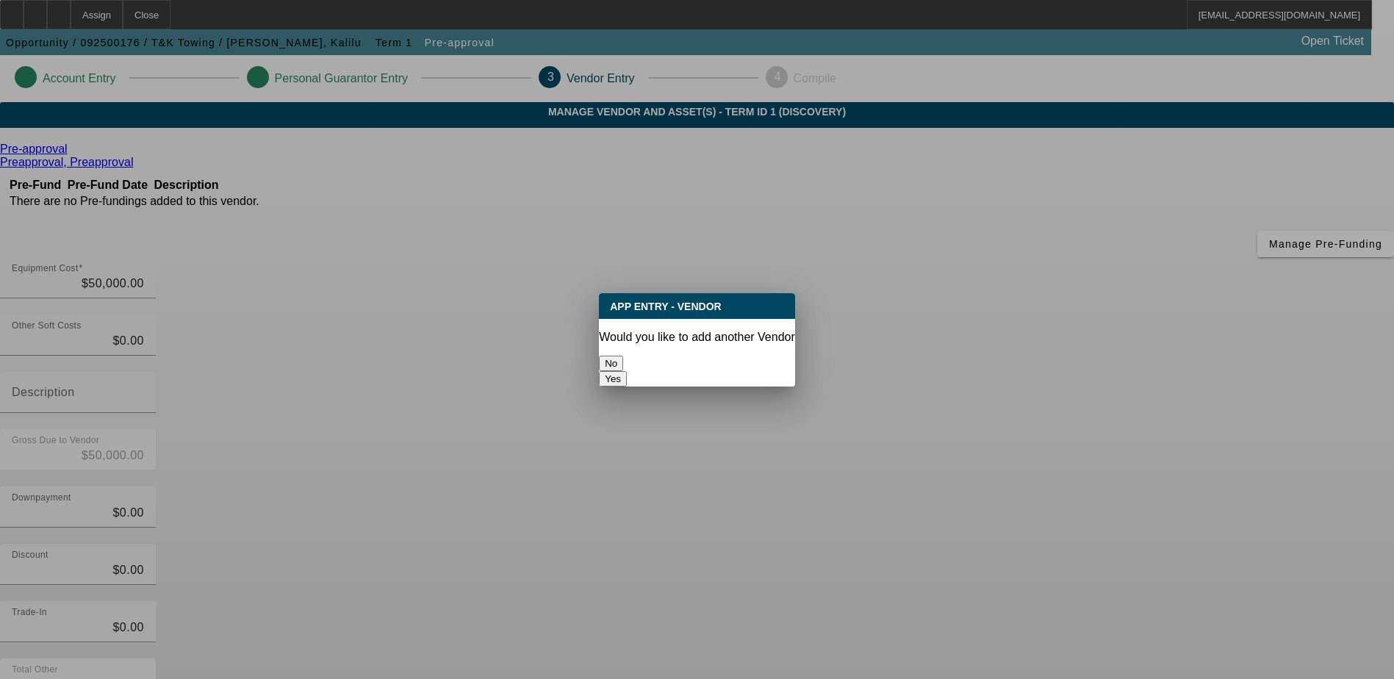
click at [623, 356] on button "No" at bounding box center [611, 363] width 24 height 15
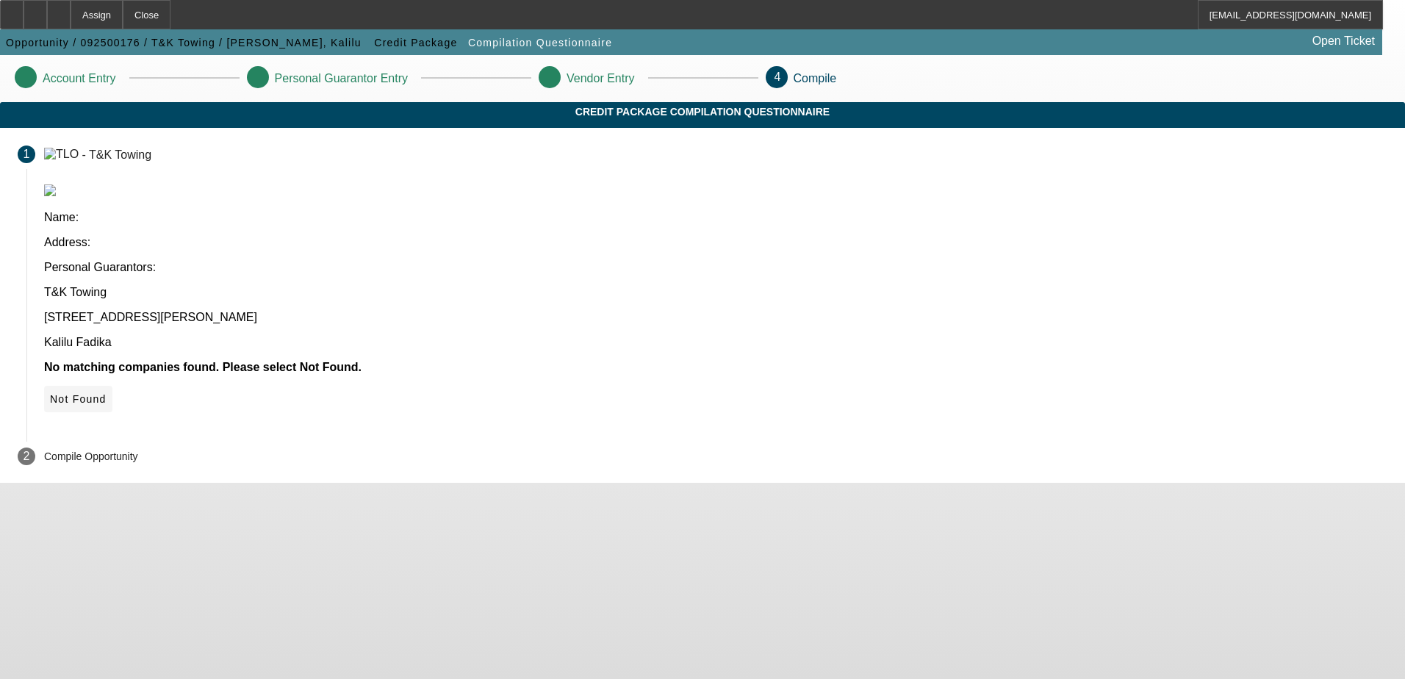
click at [50, 393] on icon at bounding box center [50, 399] width 0 height 12
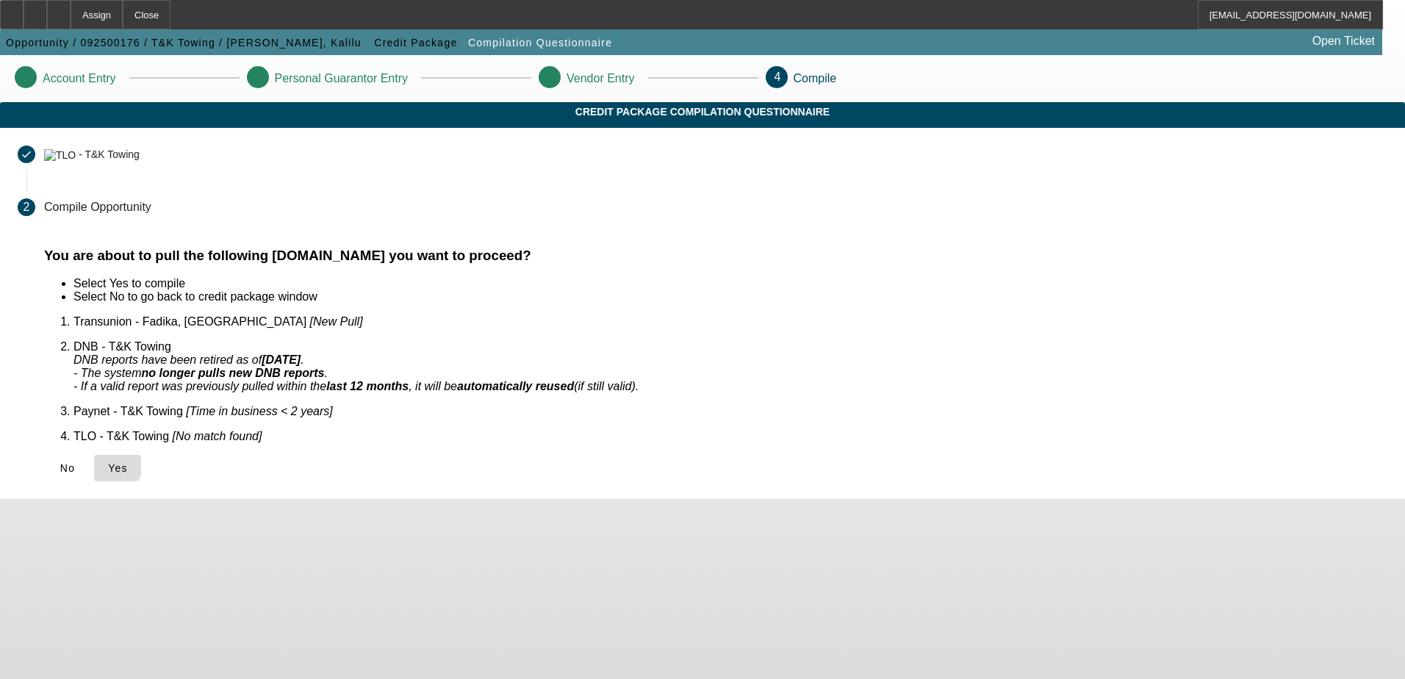
click at [108, 462] on icon at bounding box center [108, 468] width 0 height 12
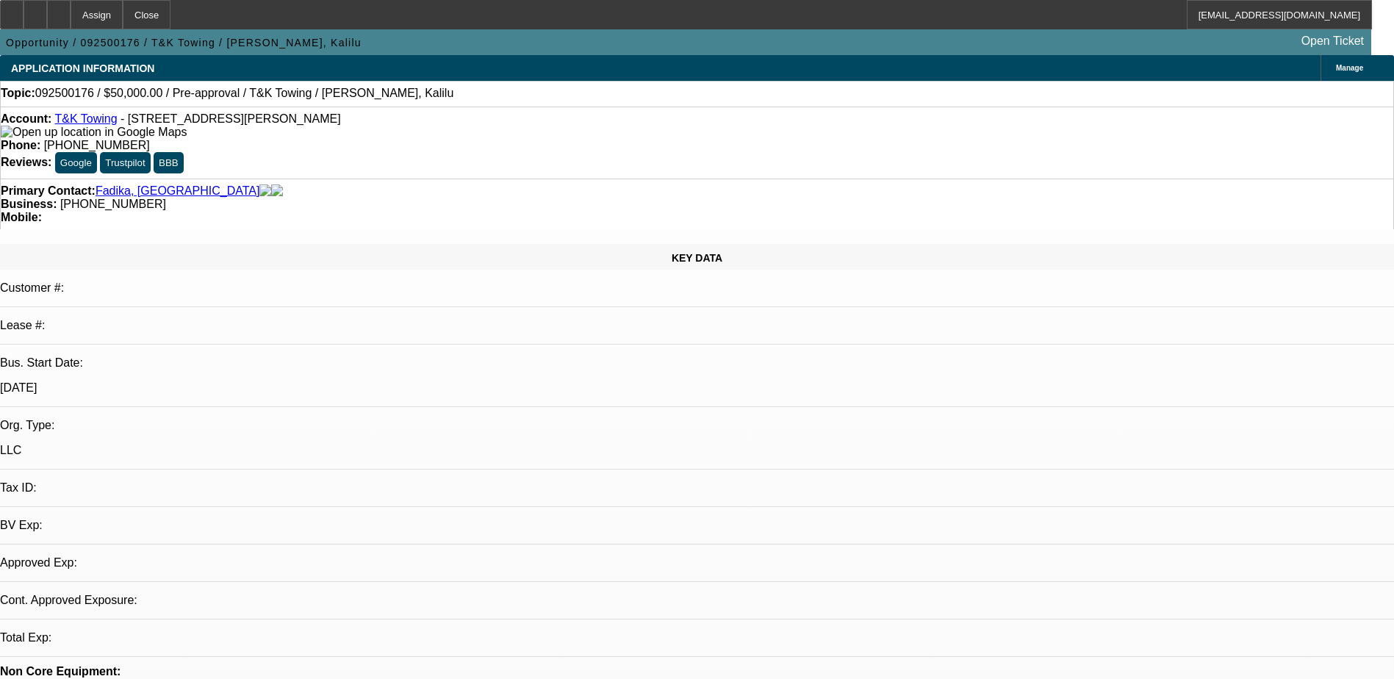
select select "0"
select select "2"
select select "0.1"
select select "1"
select select "2"
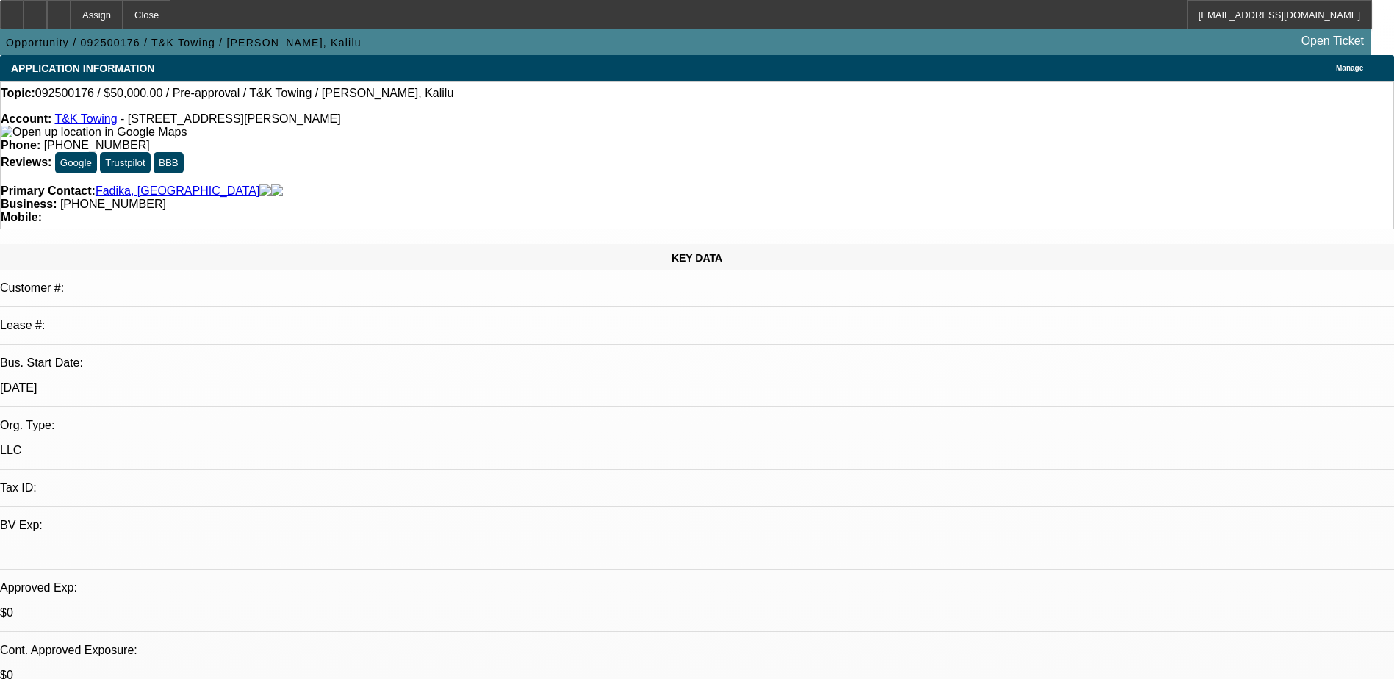
select select "4"
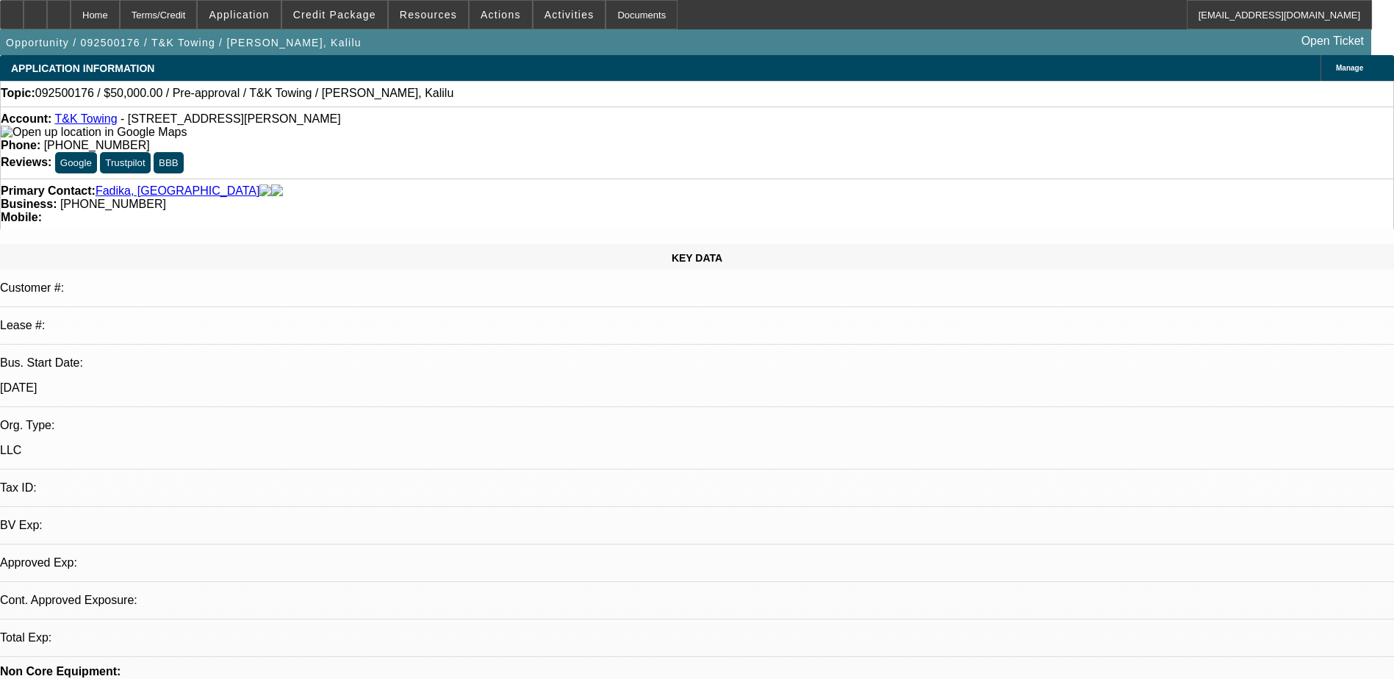
select select "0"
select select "2"
select select "0.1"
select select "1"
select select "2"
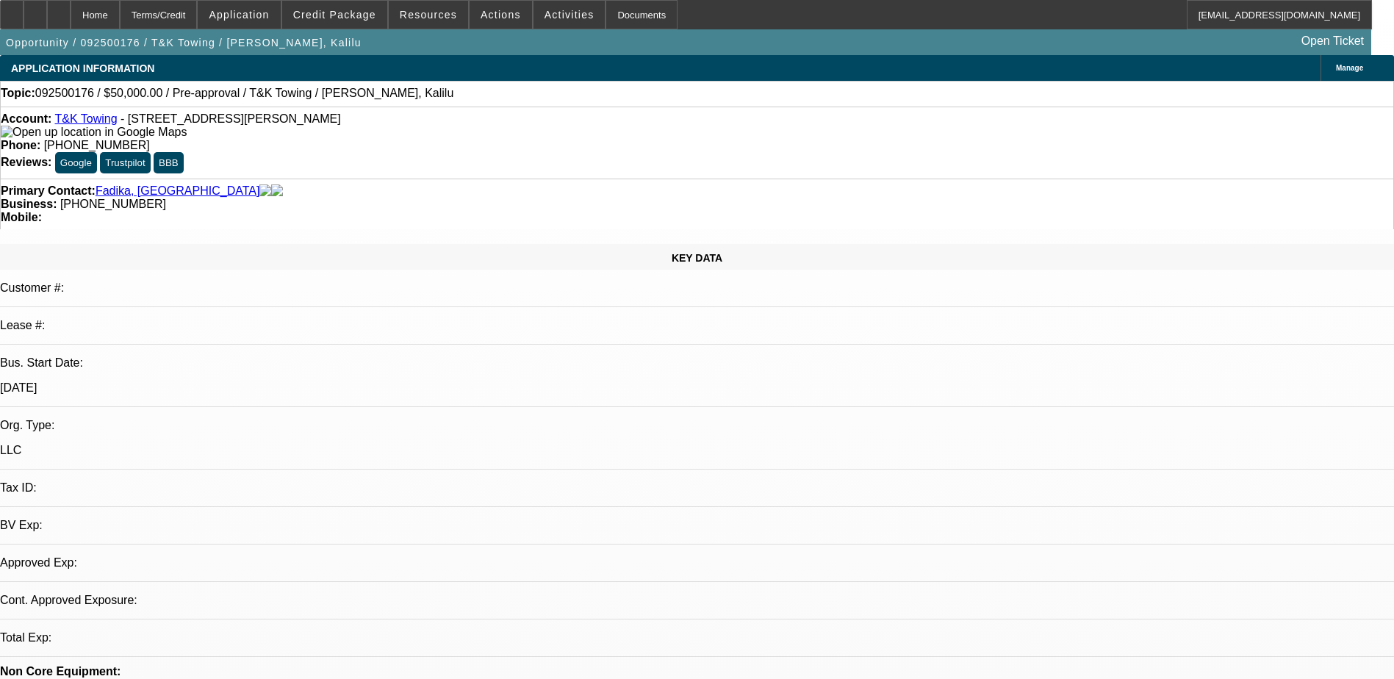
select select "4"
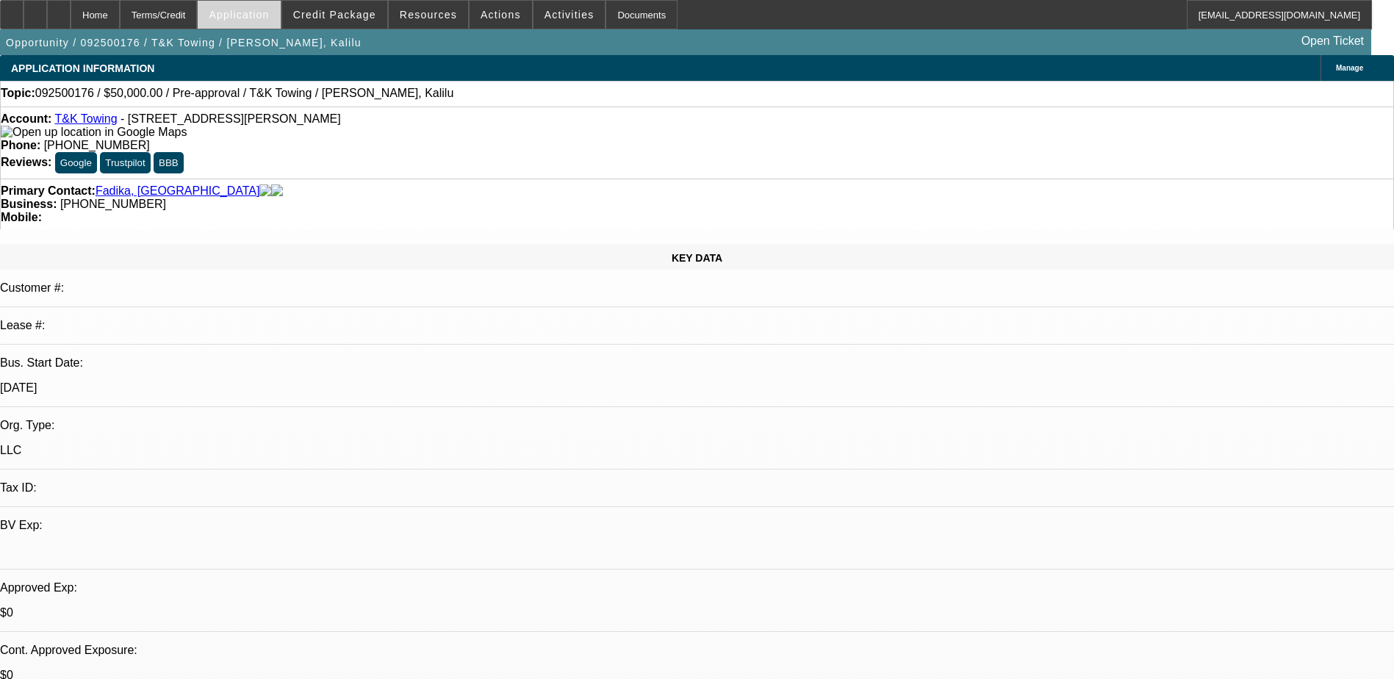
click at [280, 24] on span at bounding box center [239, 14] width 82 height 35
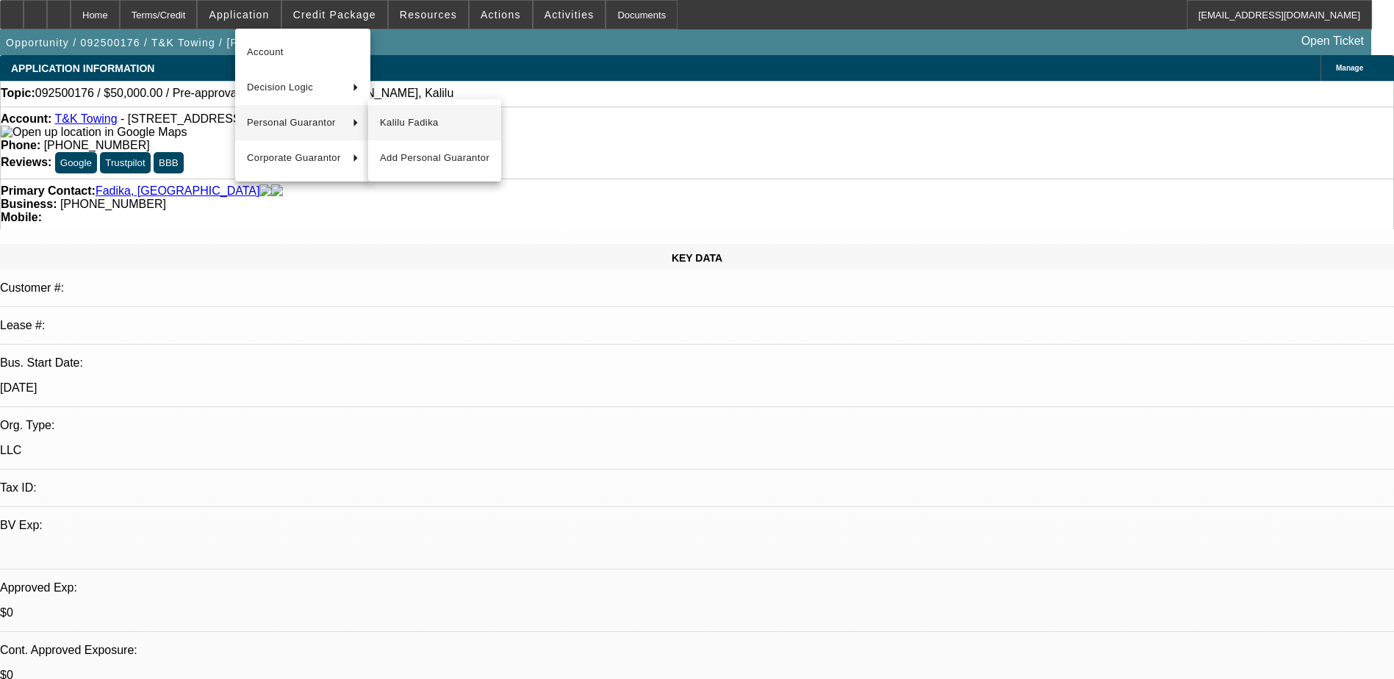
click at [413, 132] on button "Kalilu Fadika" at bounding box center [434, 122] width 133 height 35
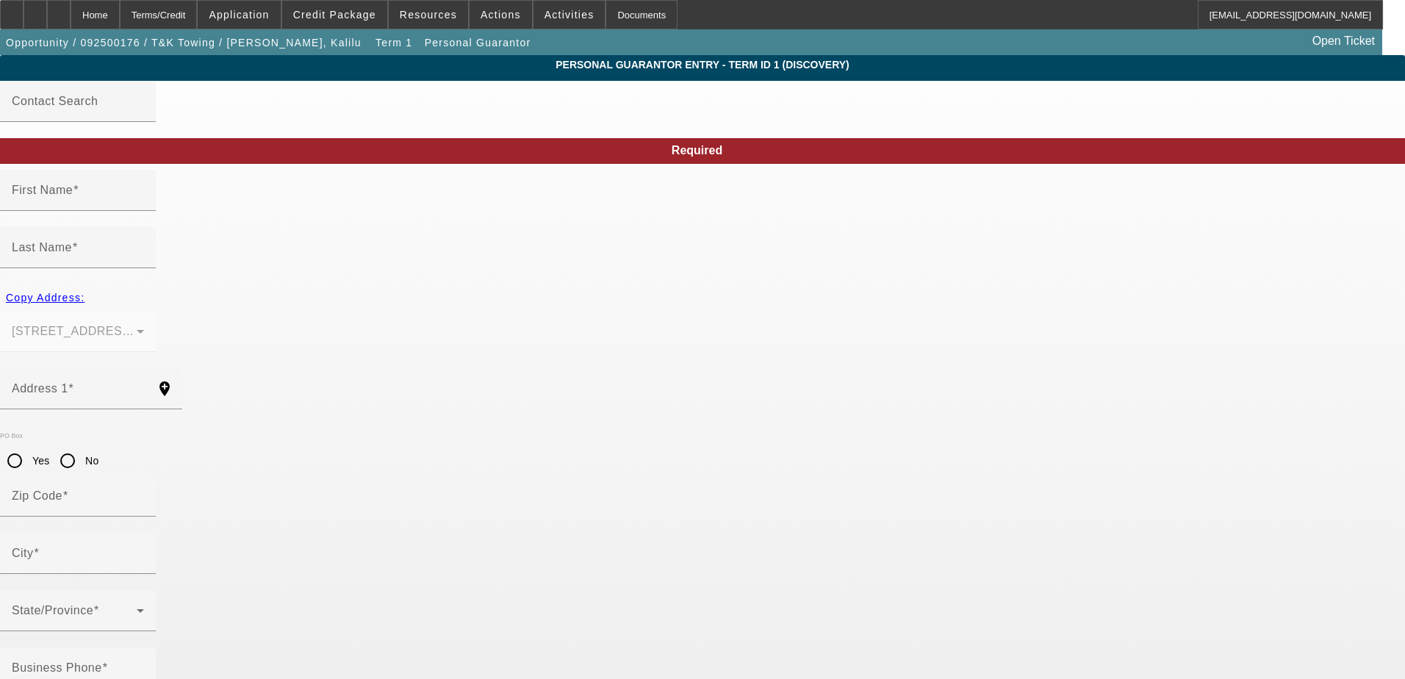
type input "Kalilu"
type input "Fadika"
type input "[STREET_ADDRESS]"
radio input "true"
type input "20706"
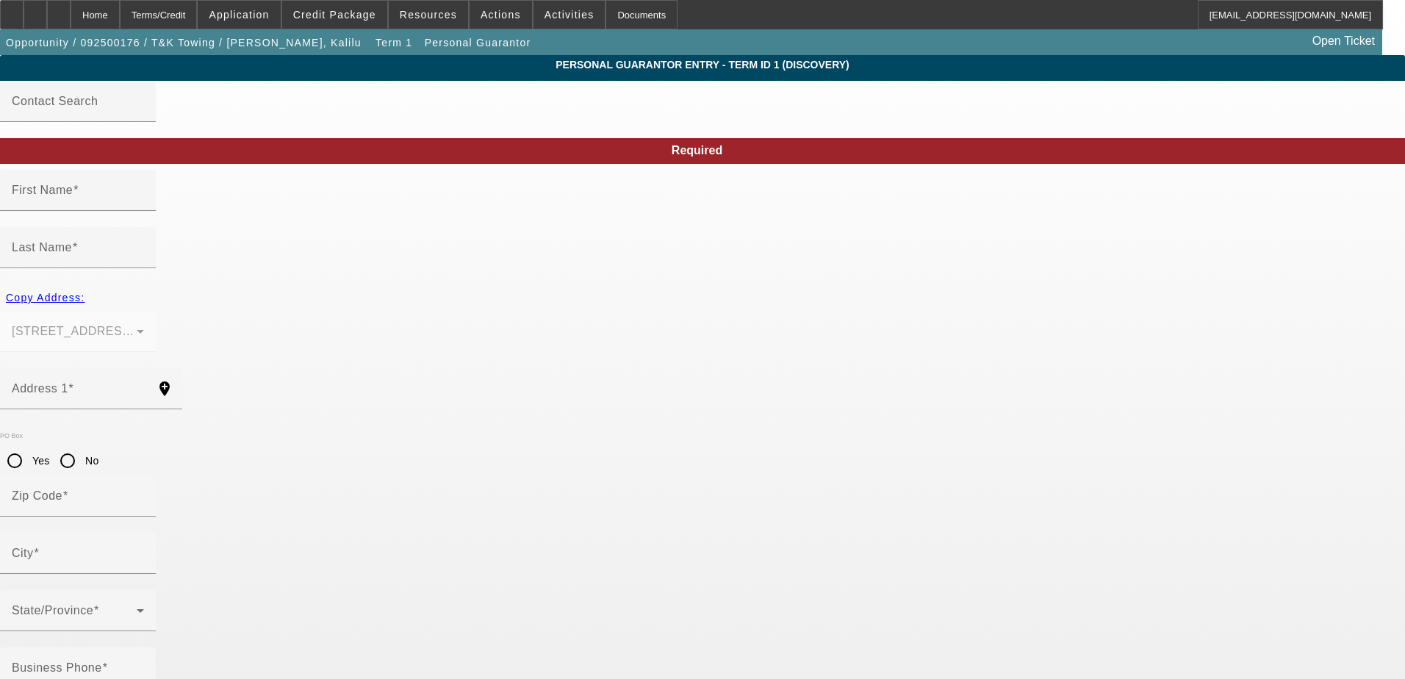
type input "[PERSON_NAME]"
type input "[PHONE_NUMBER]"
type input "100"
type input "212-51-0233"
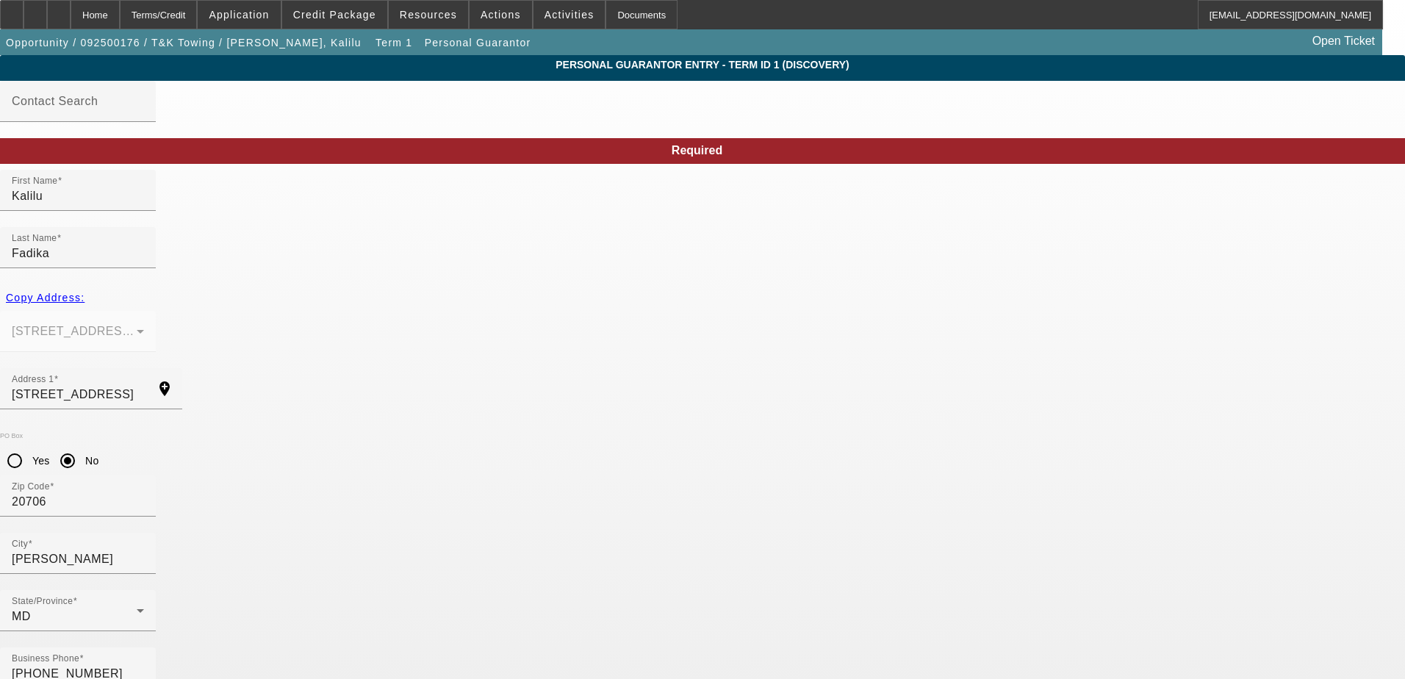
paste input "4kaliloufadika301@gmail.com"
type input "kaliloufadika301@gmail.com"
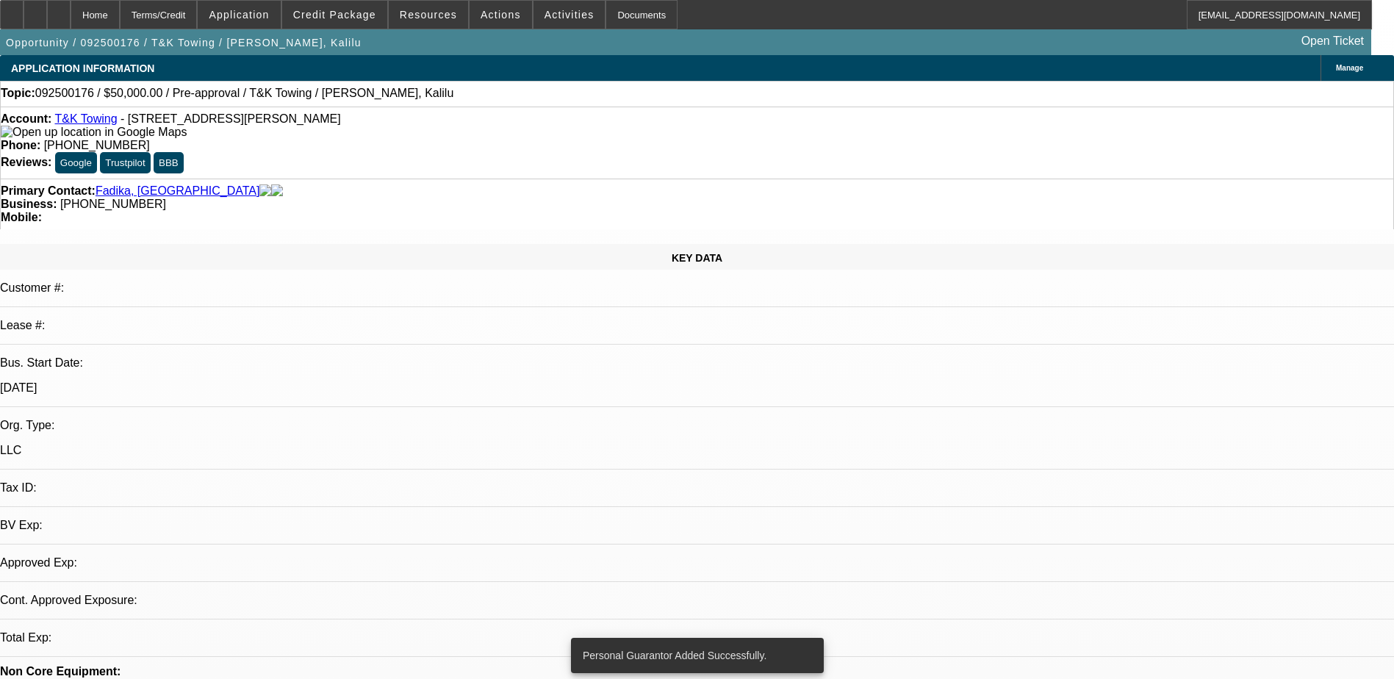
select select "0"
select select "2"
select select "0.1"
select select "4"
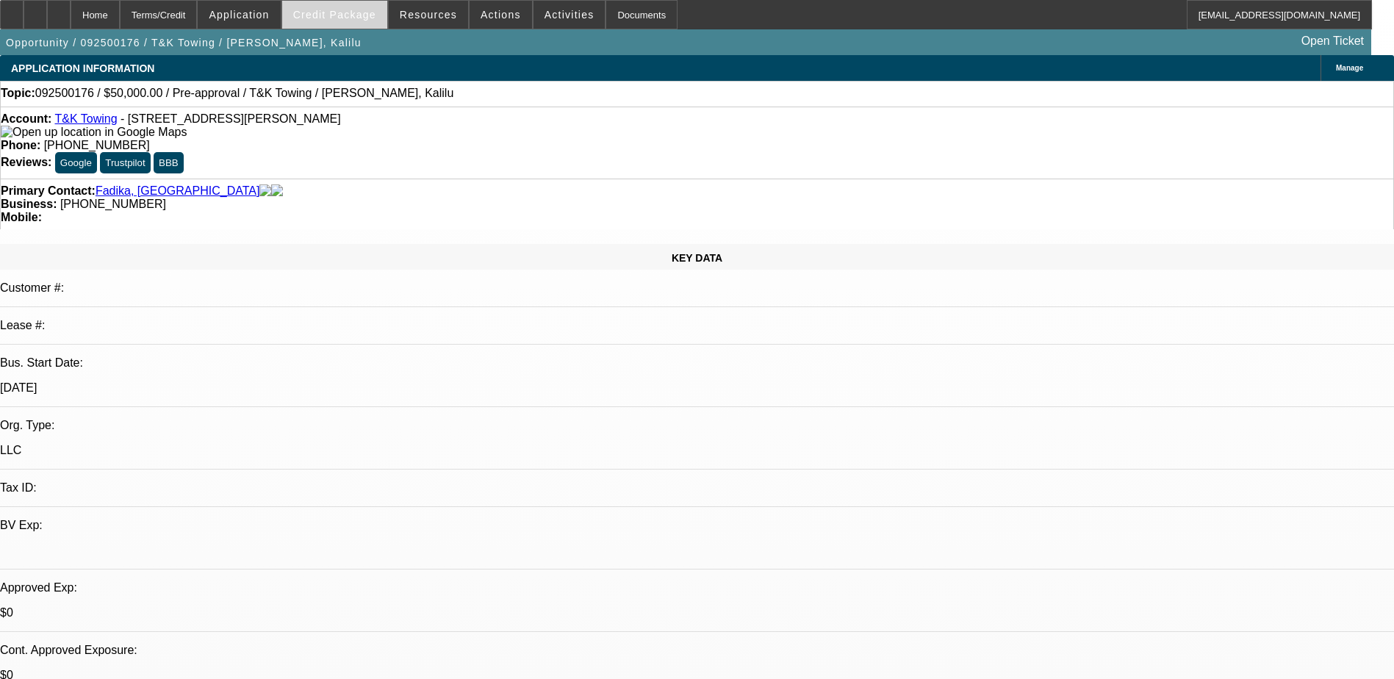
click at [332, 17] on span "Credit Package" at bounding box center [334, 15] width 83 height 12
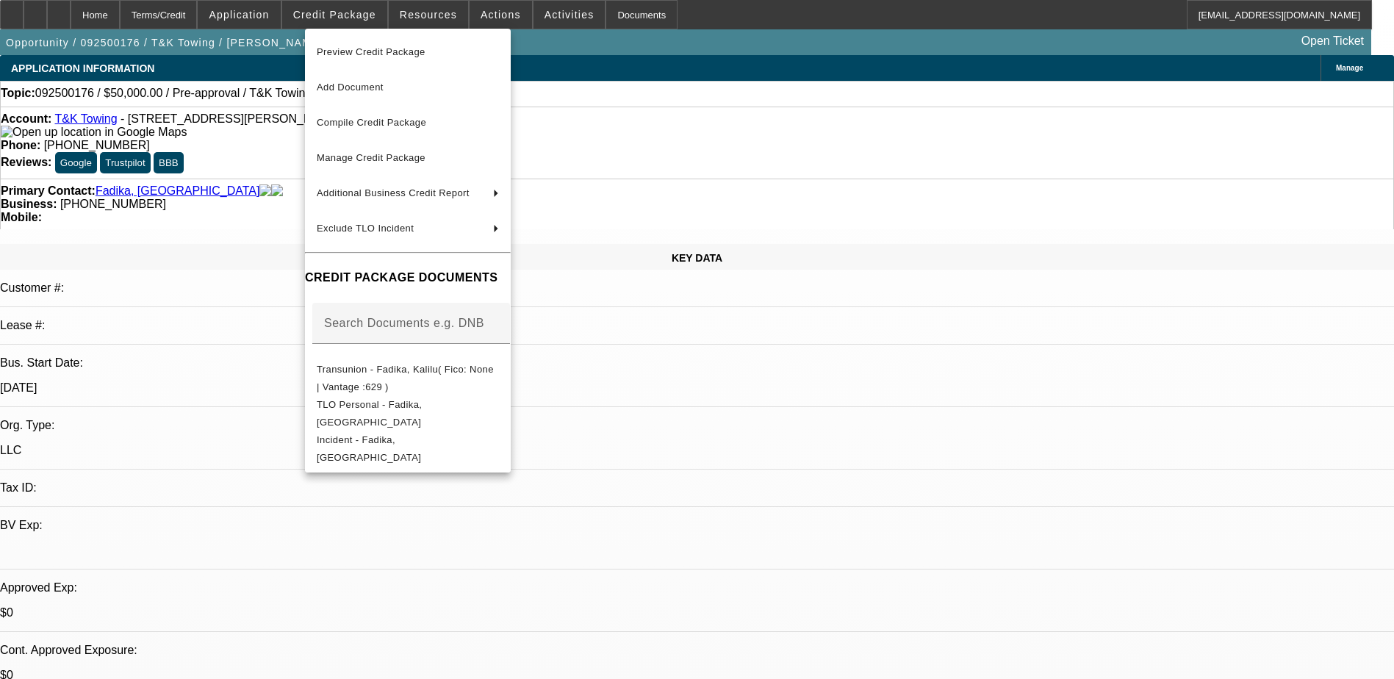
click at [57, 15] on div at bounding box center [697, 339] width 1394 height 679
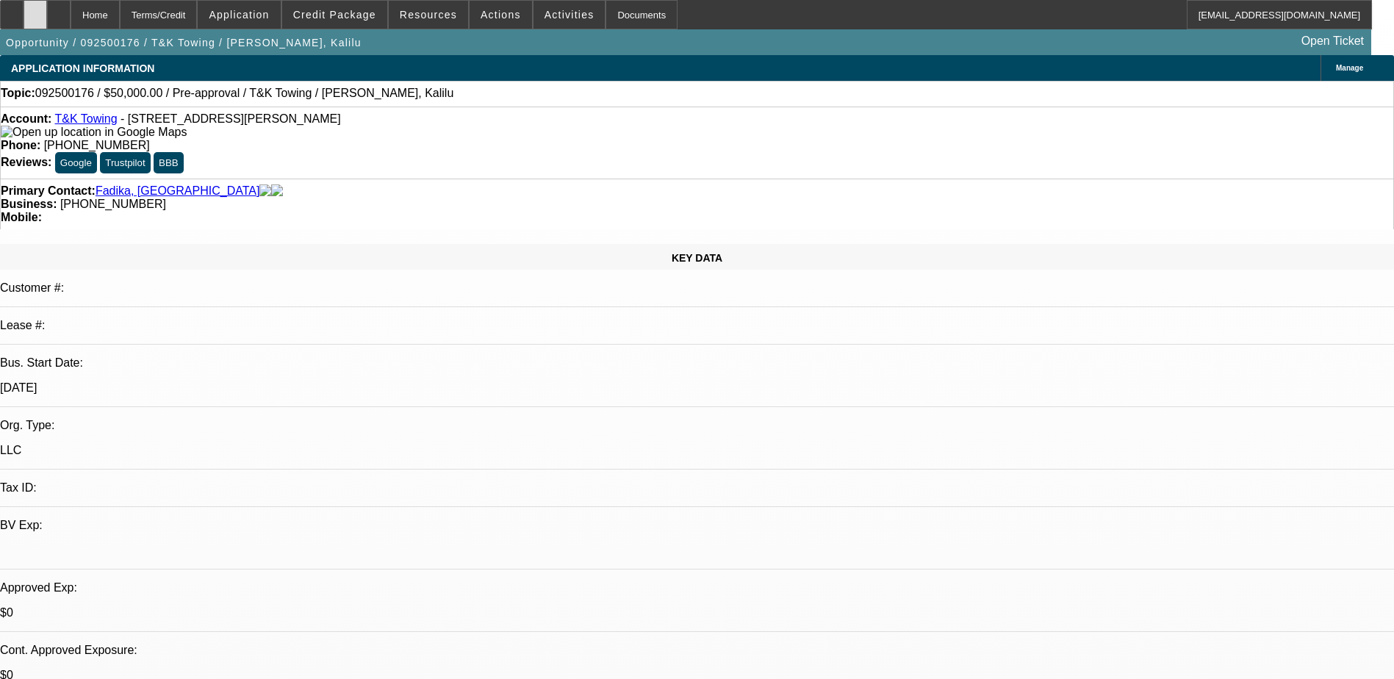
click at [35, 10] on icon at bounding box center [35, 10] width 0 height 0
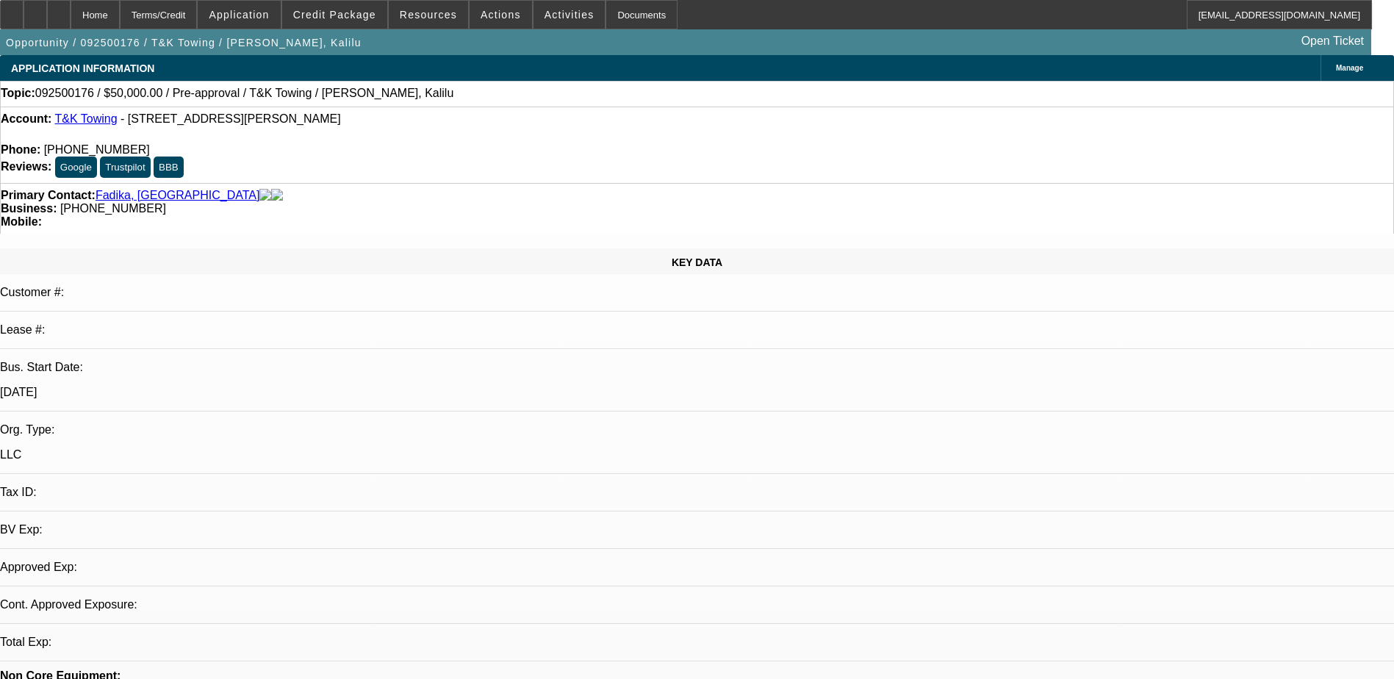
select select "0"
select select "2"
select select "0.1"
select select "1"
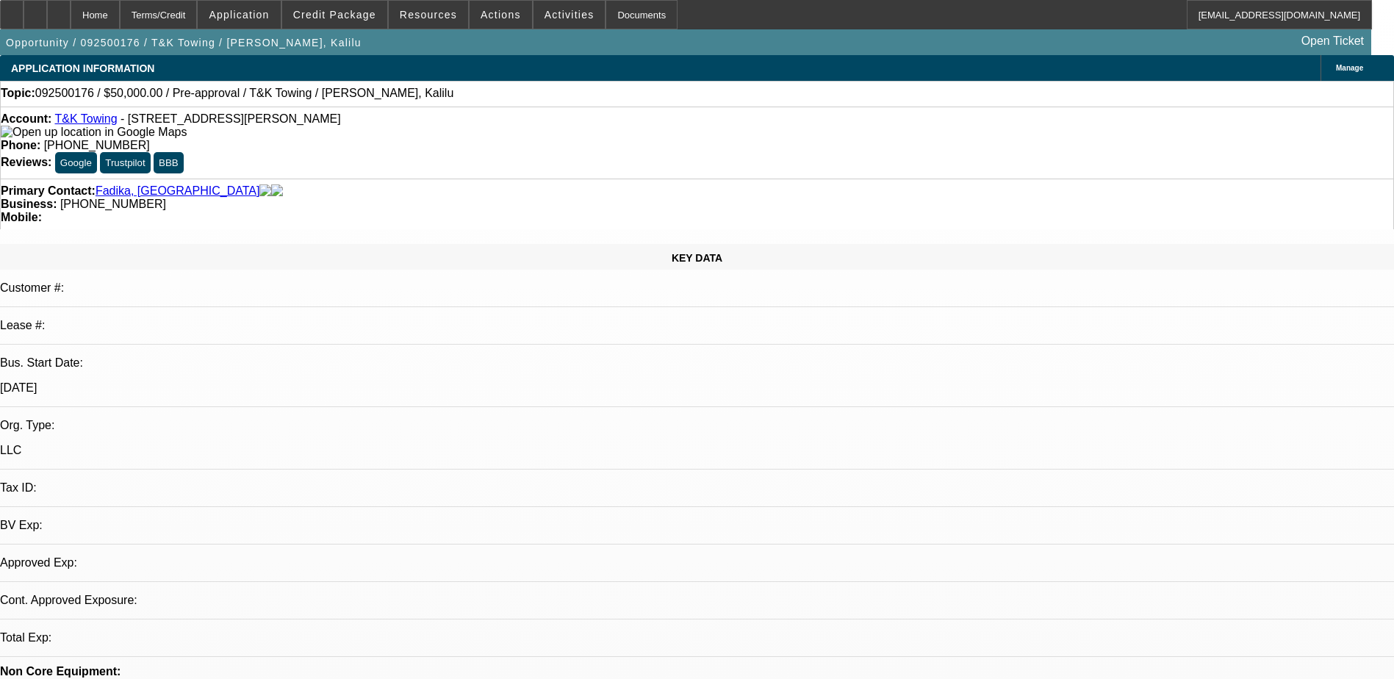
select select "2"
select select "4"
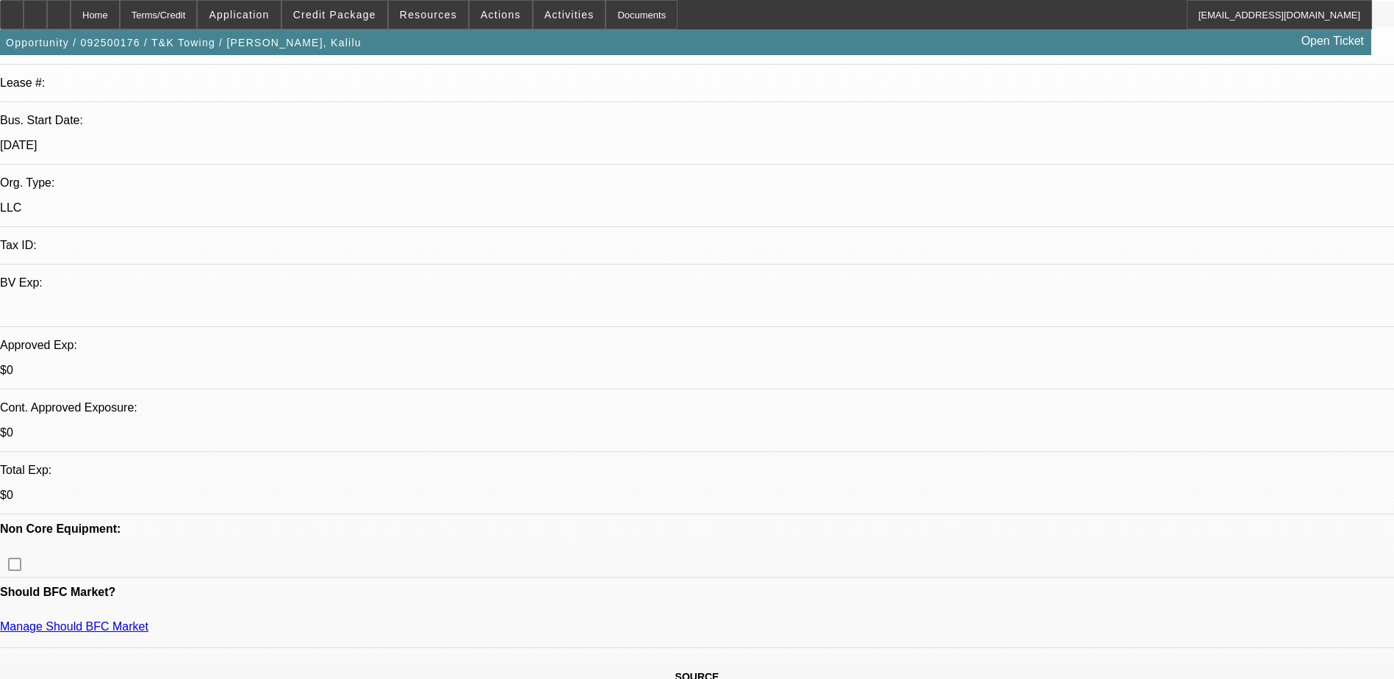
scroll to position [294, 0]
